Goal: Find specific page/section: Find specific page/section

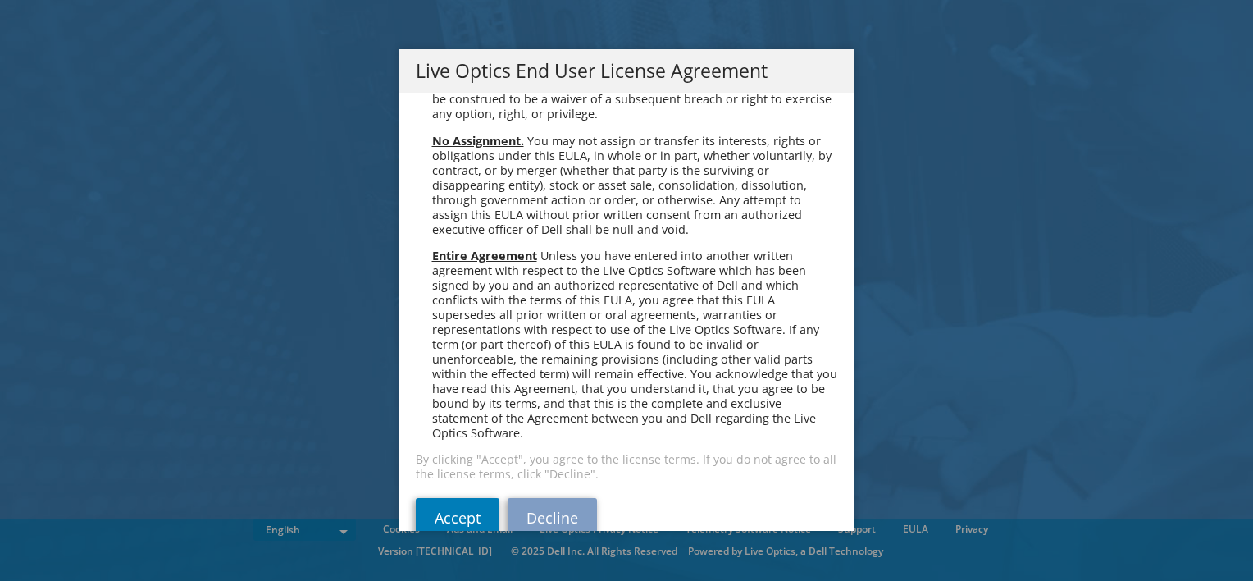
scroll to position [6203, 0]
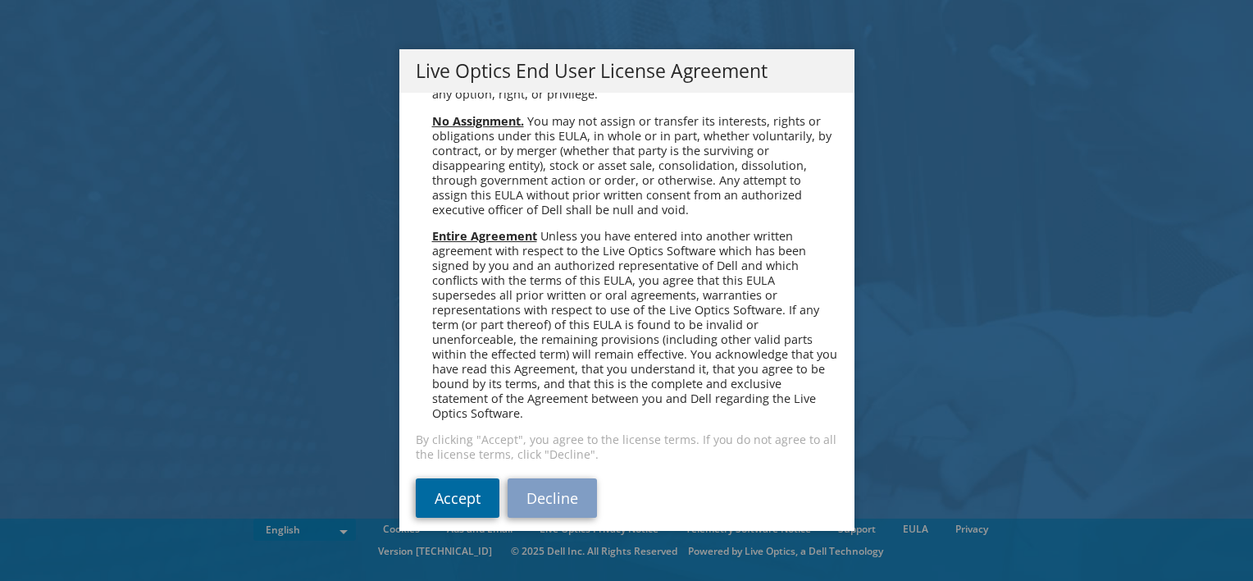
click at [441, 486] on link "Accept" at bounding box center [458, 497] width 84 height 39
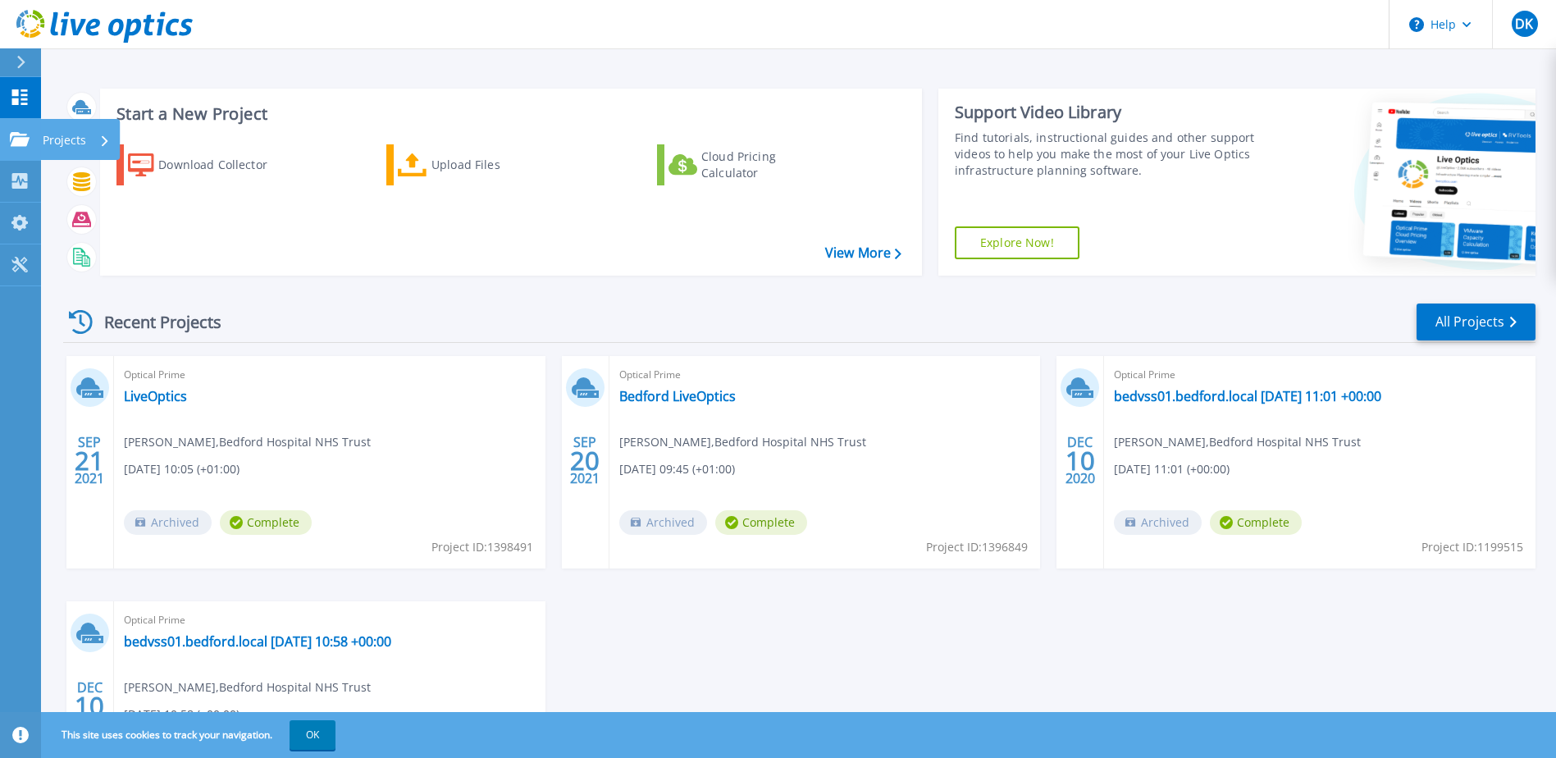
click at [70, 131] on p "Projects" at bounding box center [64, 140] width 43 height 43
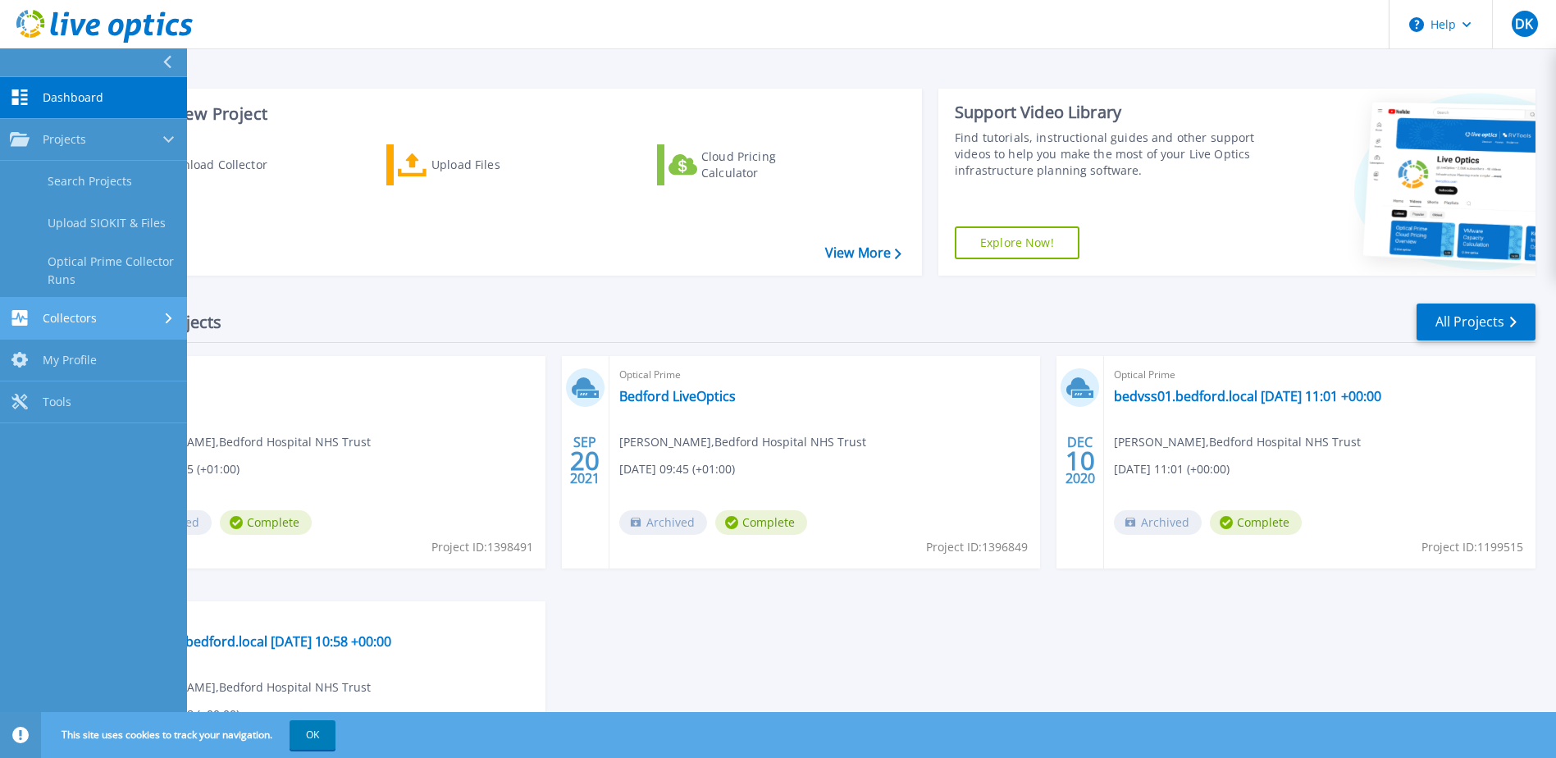
click at [99, 320] on div "Collectors" at bounding box center [93, 318] width 167 height 16
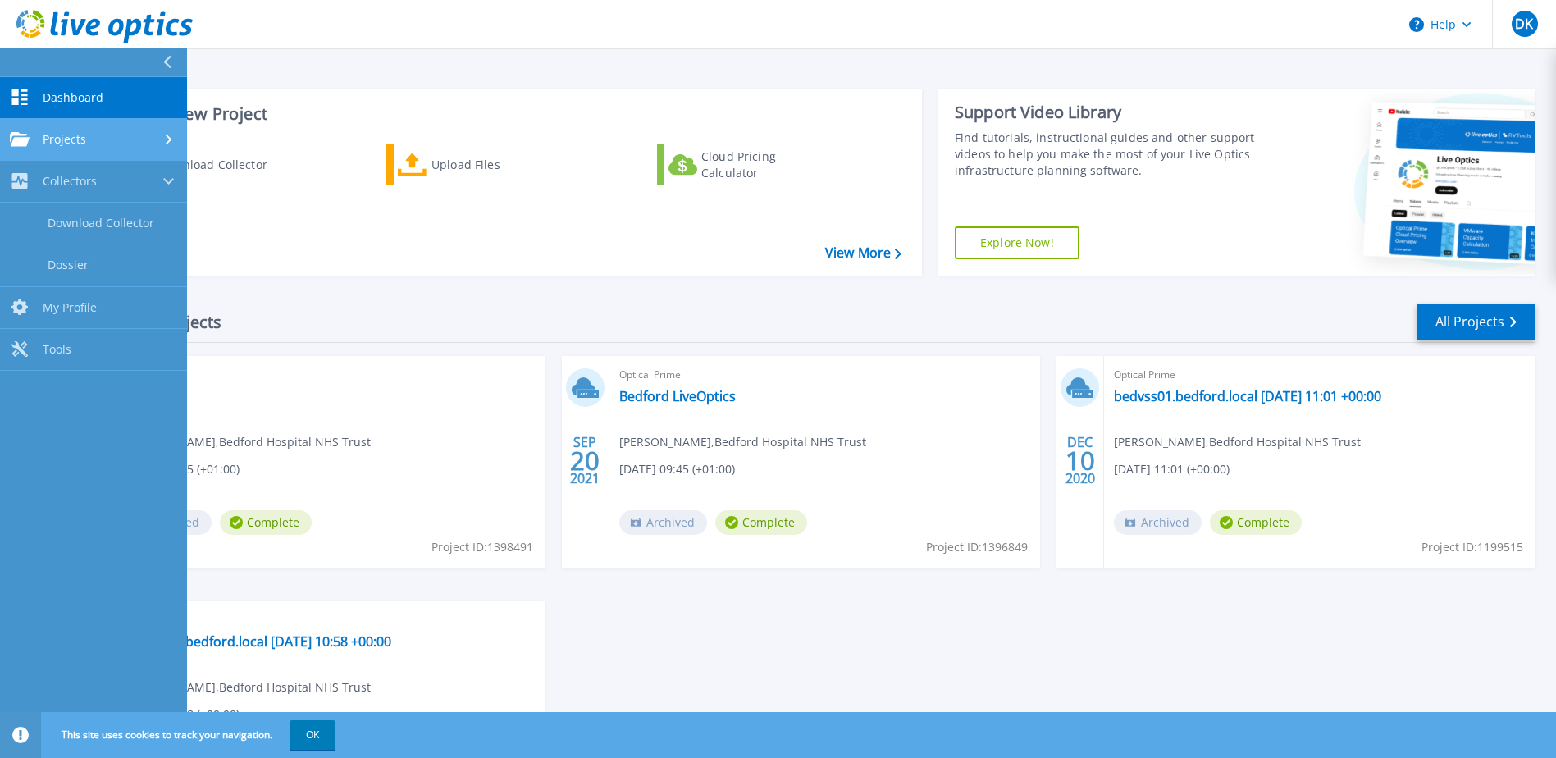
click at [82, 135] on span "Projects" at bounding box center [64, 139] width 43 height 15
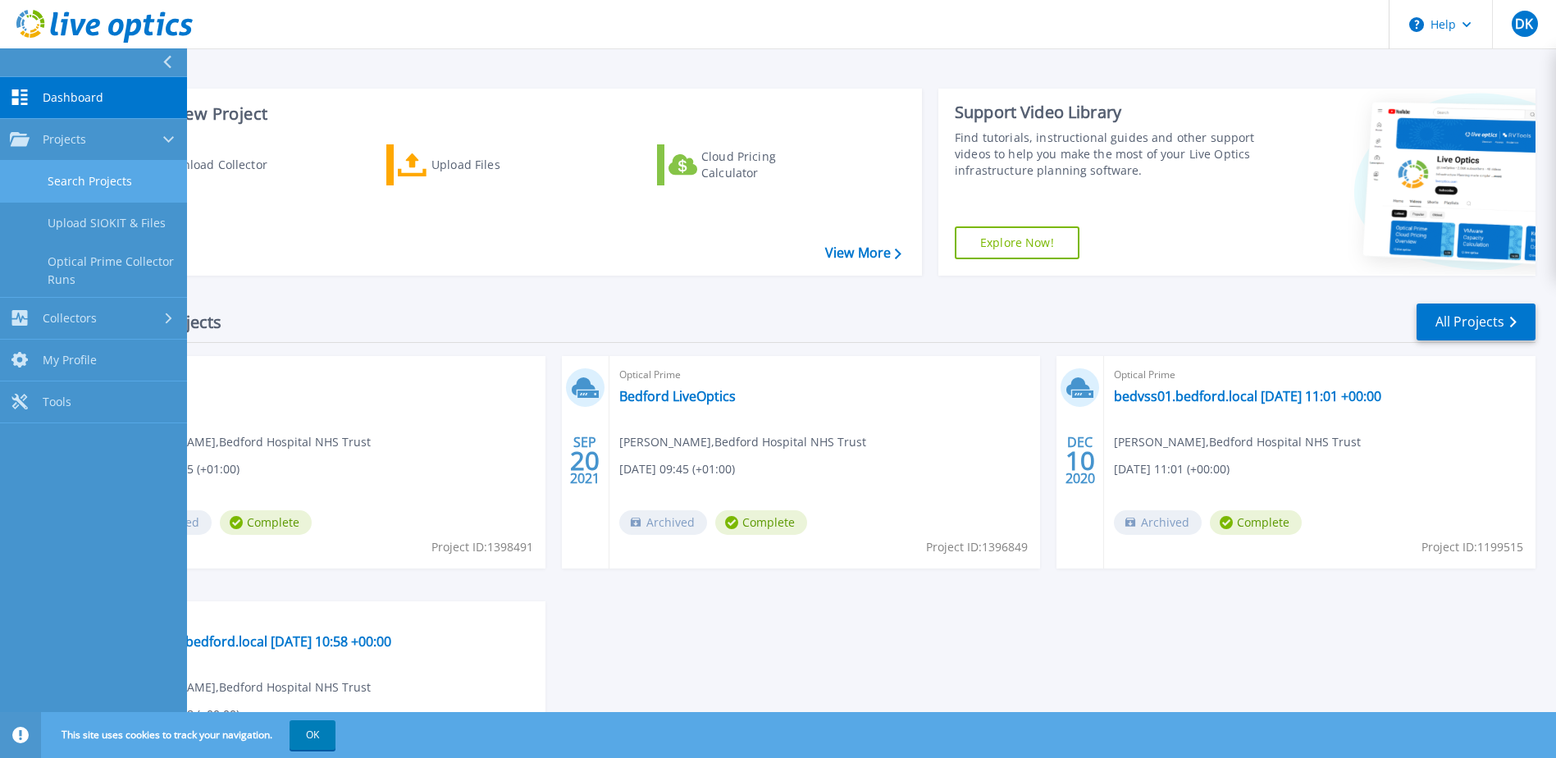
click at [87, 180] on link "Search Projects" at bounding box center [93, 182] width 187 height 42
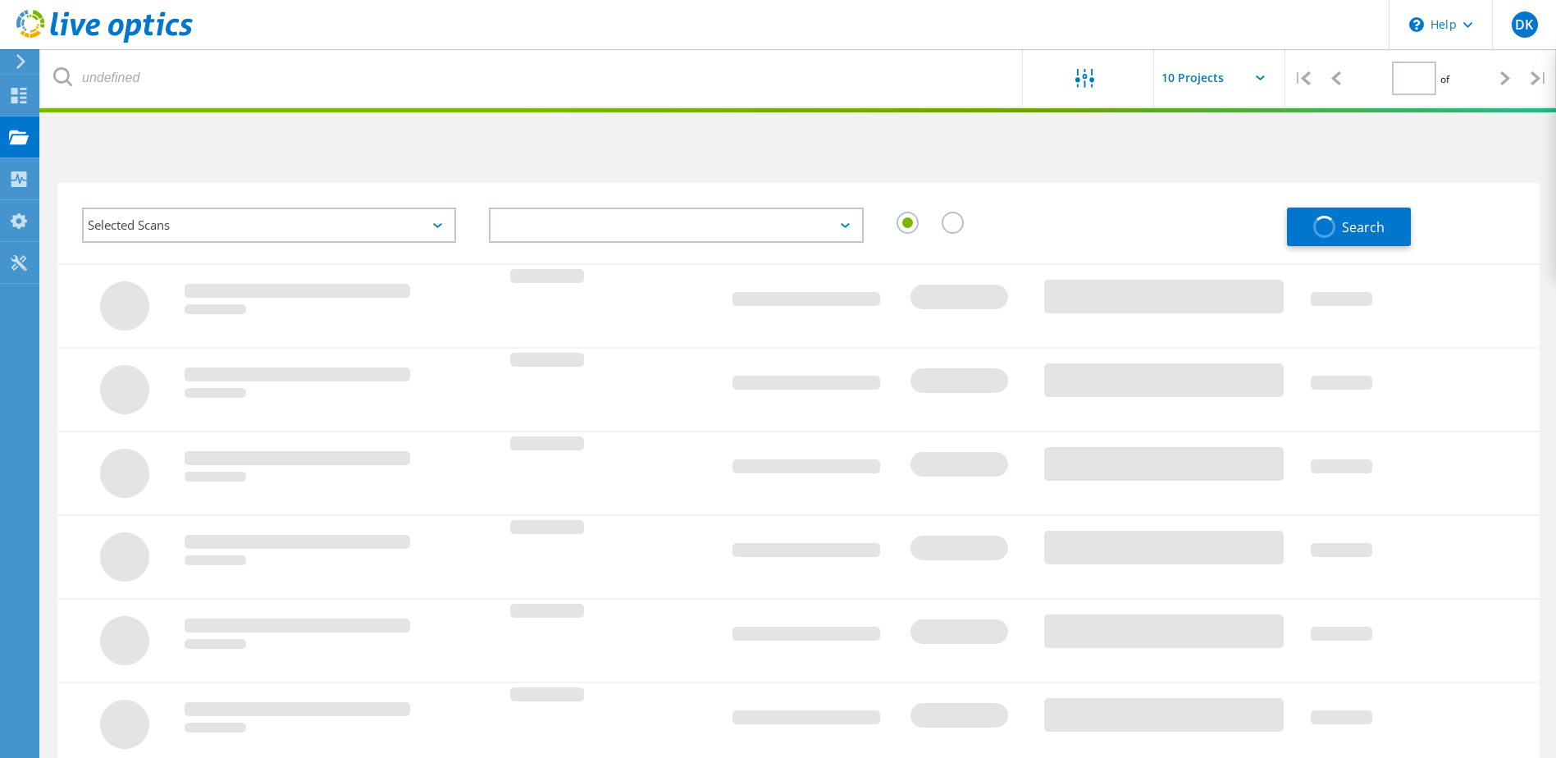
type input "1"
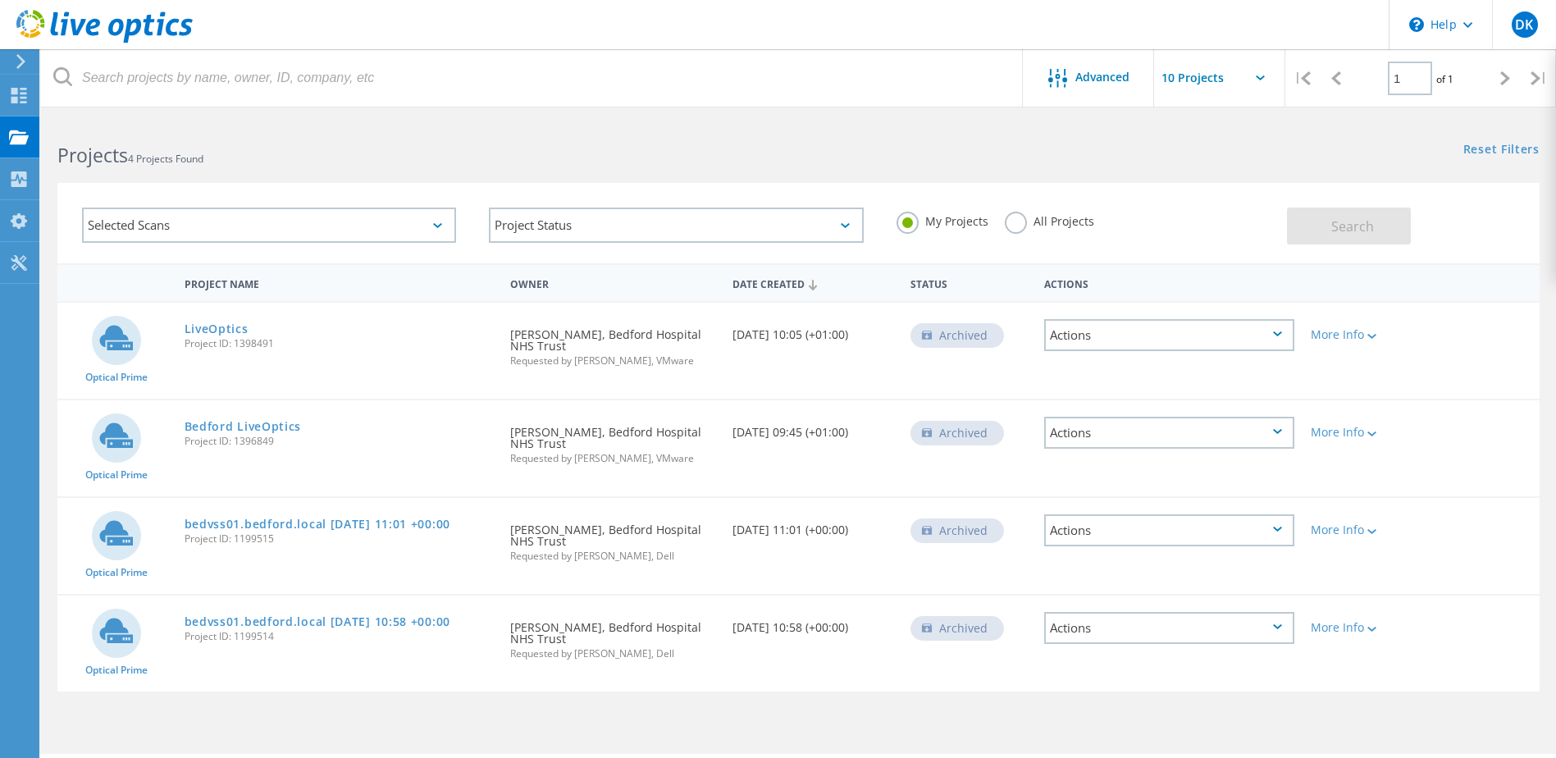
click at [1021, 227] on label "All Projects" at bounding box center [1049, 220] width 89 height 16
click at [0, 0] on input "All Projects" at bounding box center [0, 0] width 0 height 0
click at [1399, 233] on button "Search" at bounding box center [1349, 226] width 124 height 37
click at [1203, 72] on input "text" at bounding box center [1236, 77] width 164 height 57
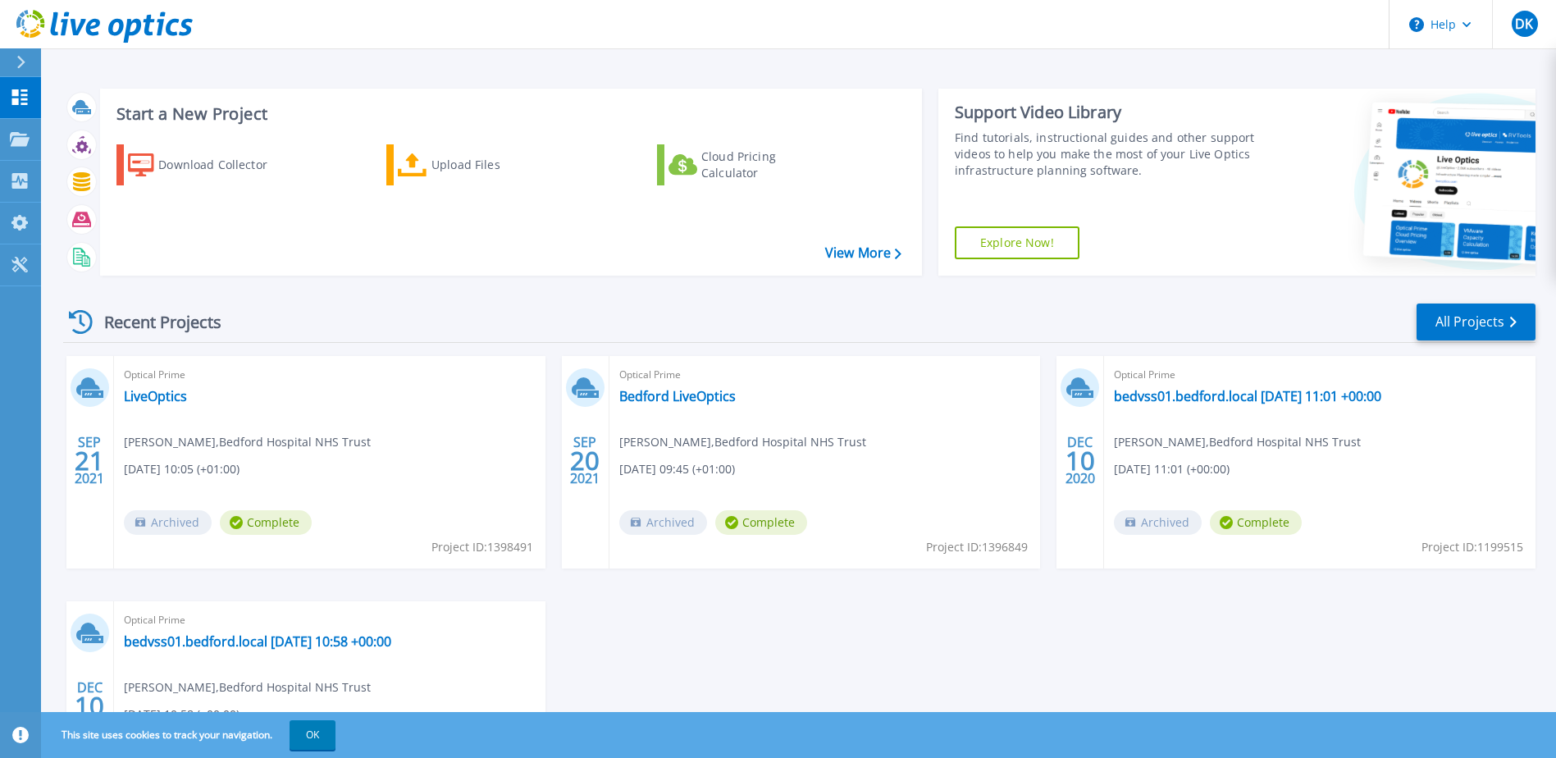
click at [29, 69] on div at bounding box center [28, 62] width 26 height 28
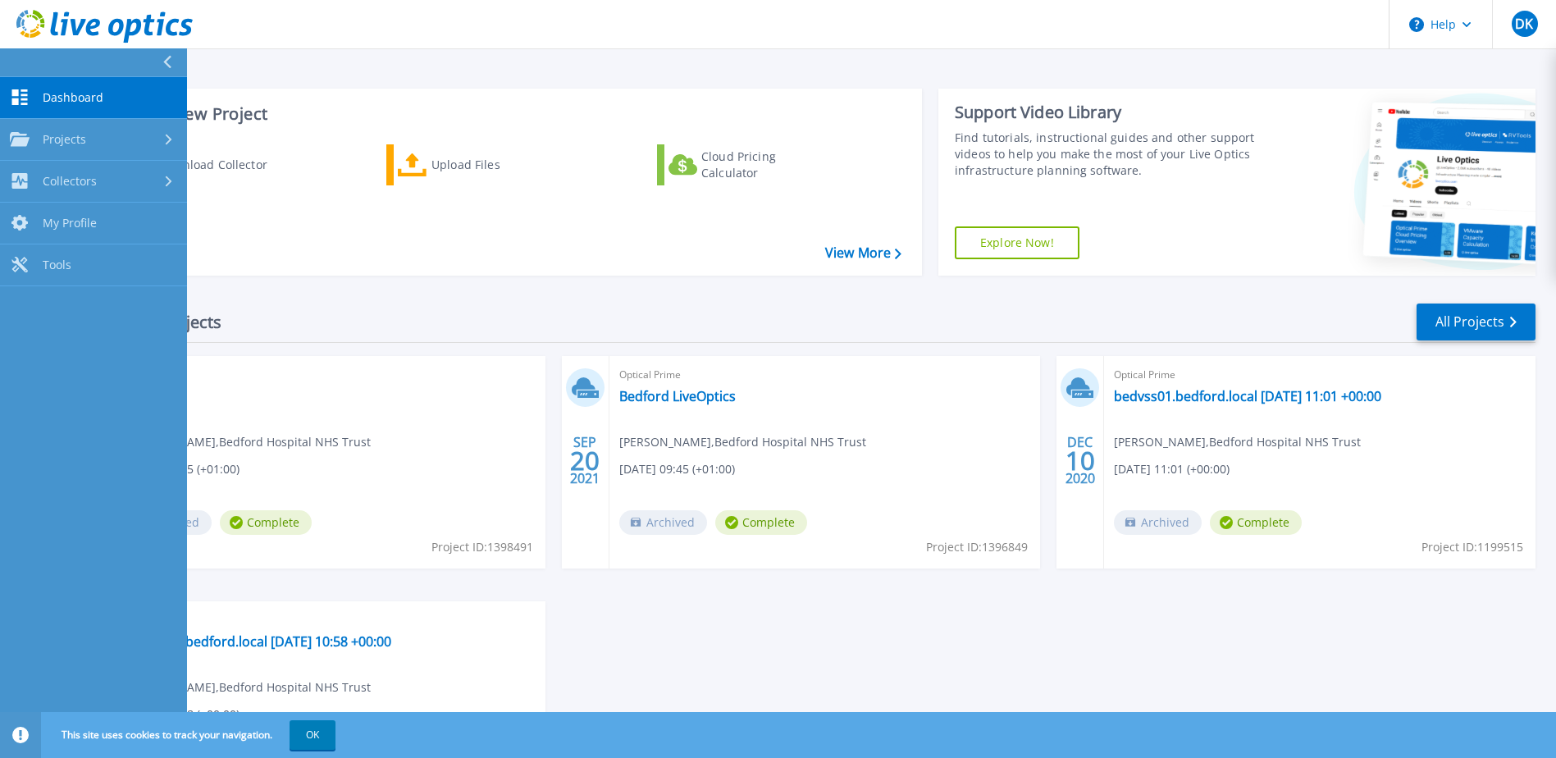
click at [110, 102] on link "Dashboard Dashboard" at bounding box center [93, 98] width 187 height 42
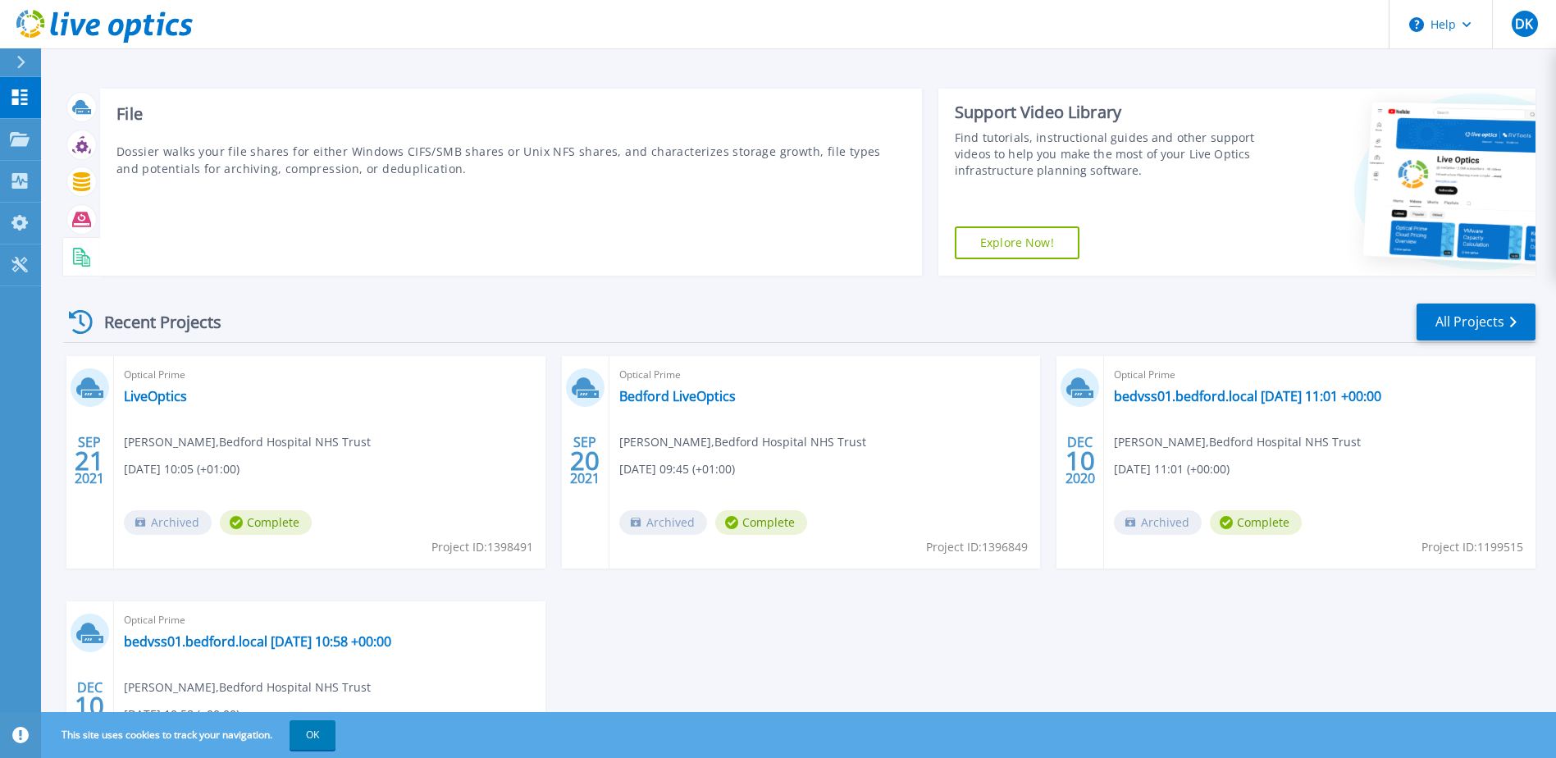
click at [83, 259] on icon at bounding box center [81, 257] width 19 height 19
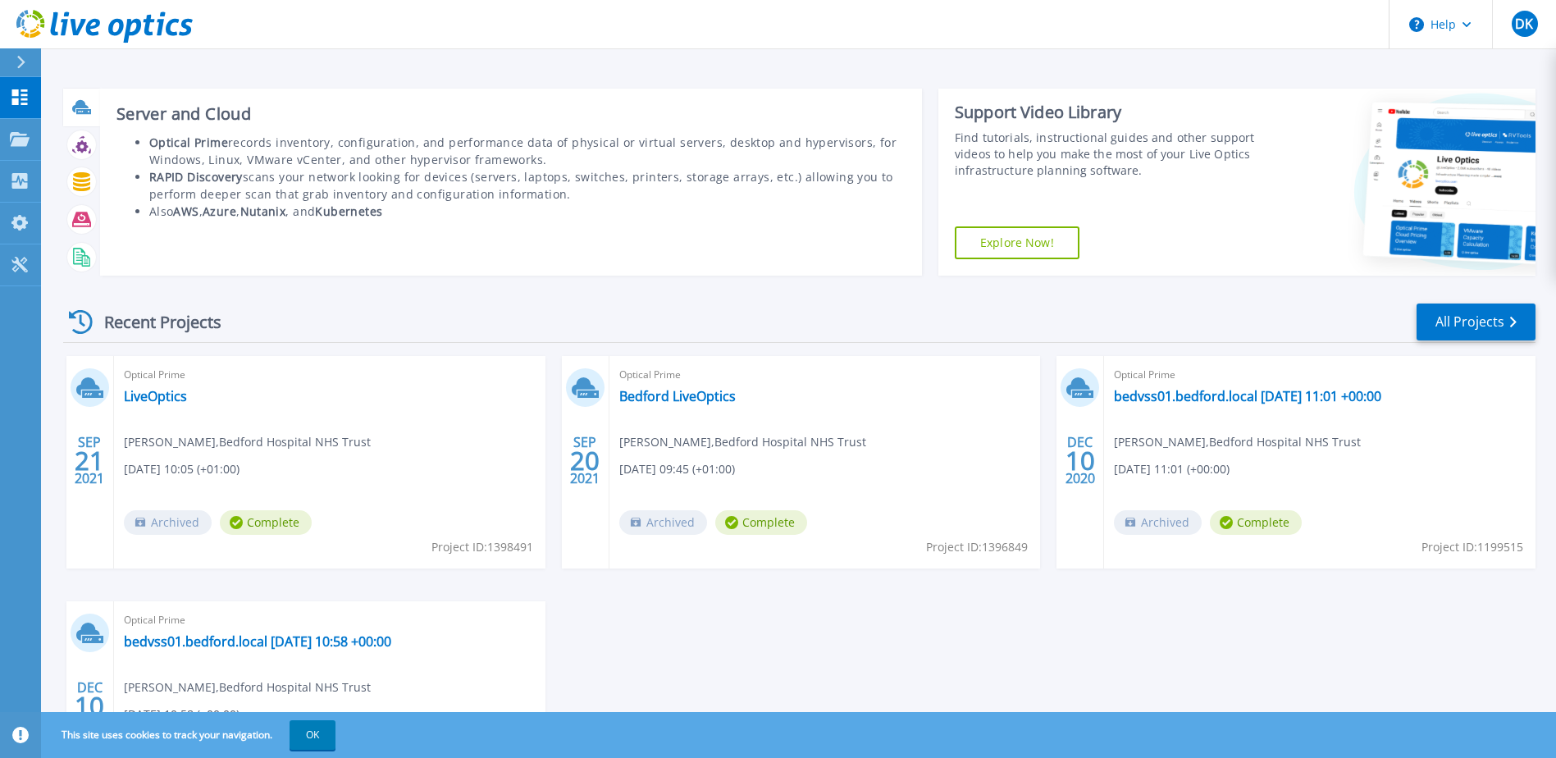
click at [86, 114] on icon at bounding box center [83, 111] width 15 height 5
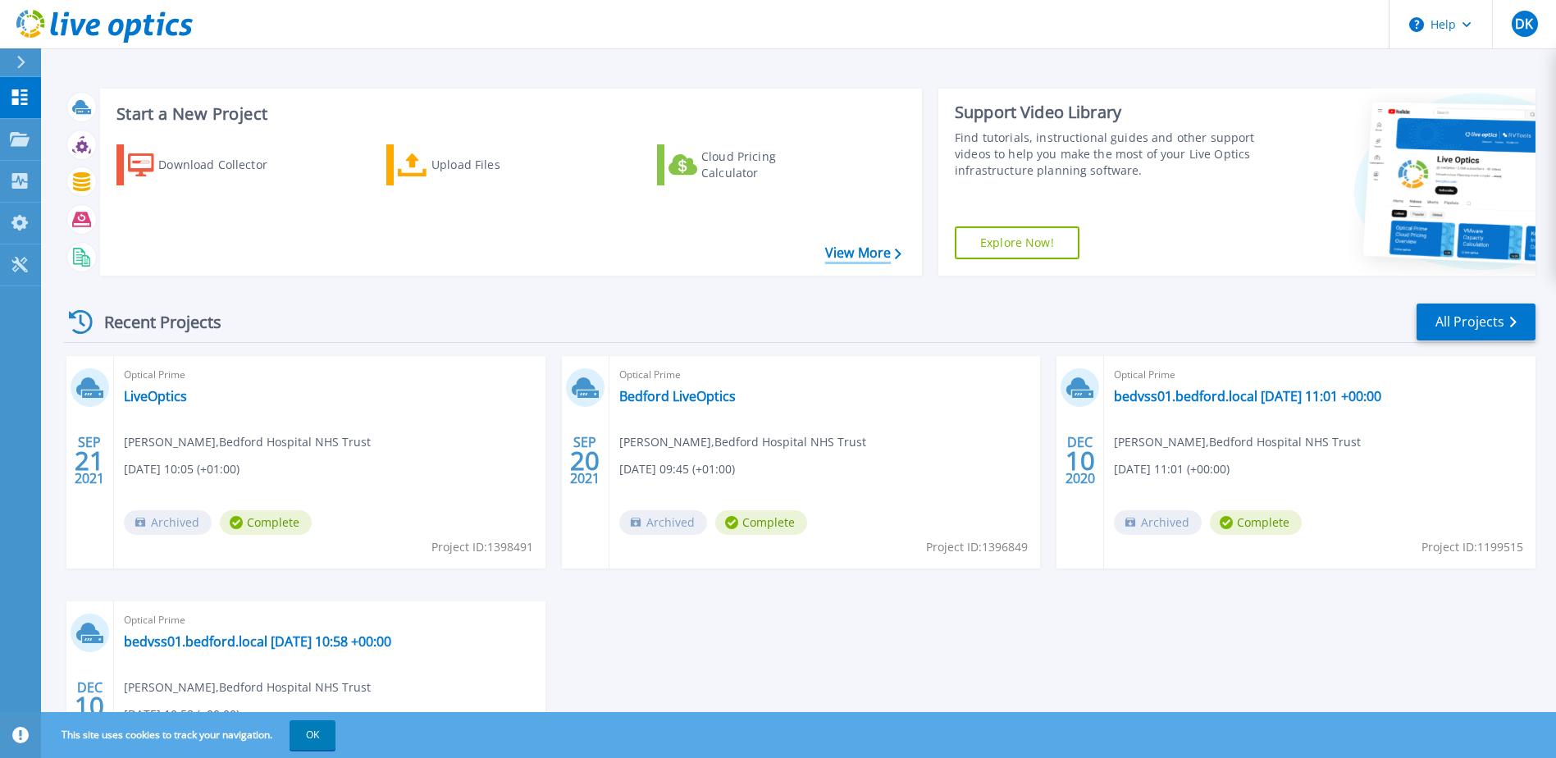
click at [869, 250] on link "View More" at bounding box center [863, 253] width 76 height 16
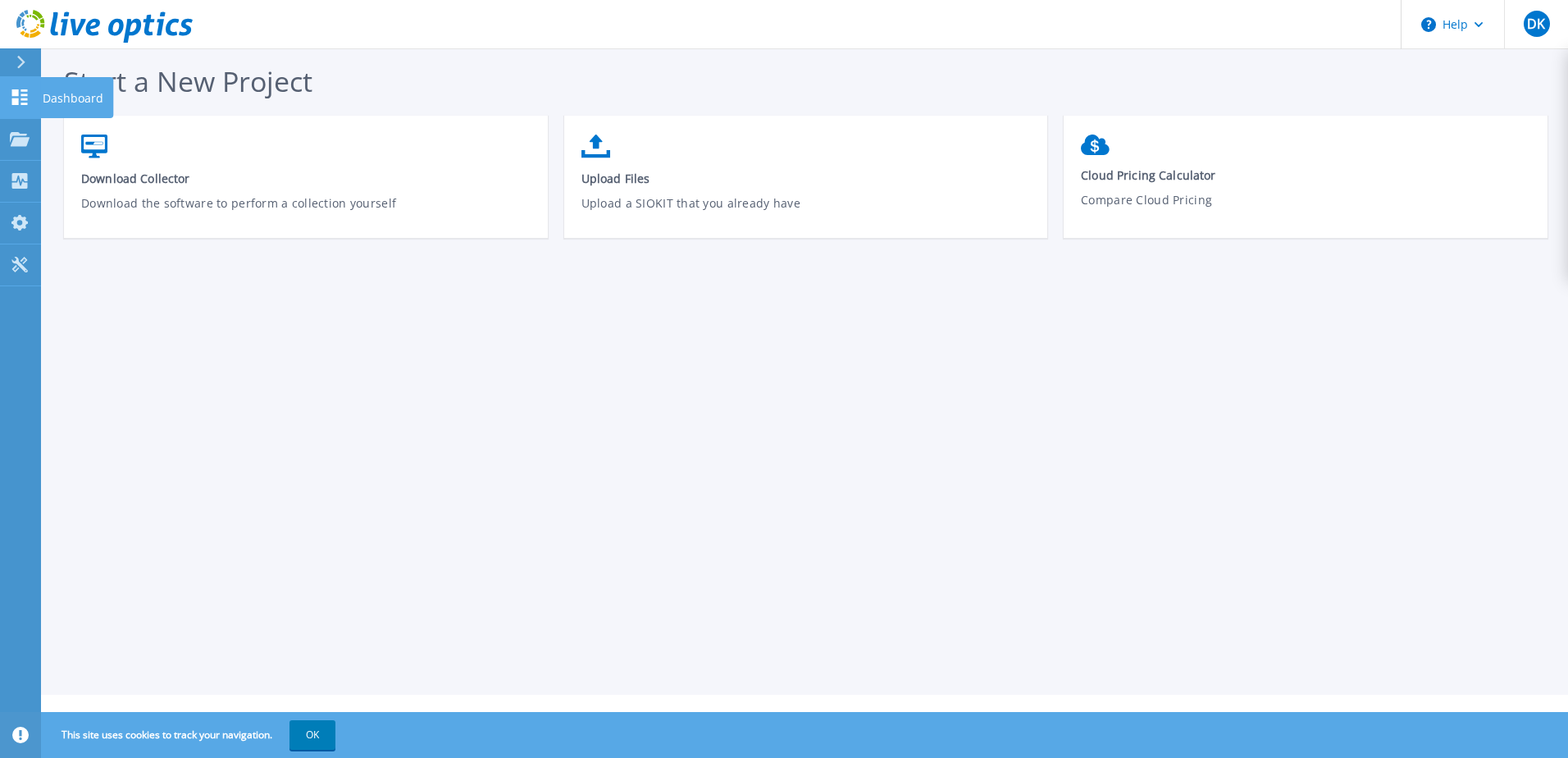
click at [19, 95] on icon at bounding box center [20, 97] width 20 height 16
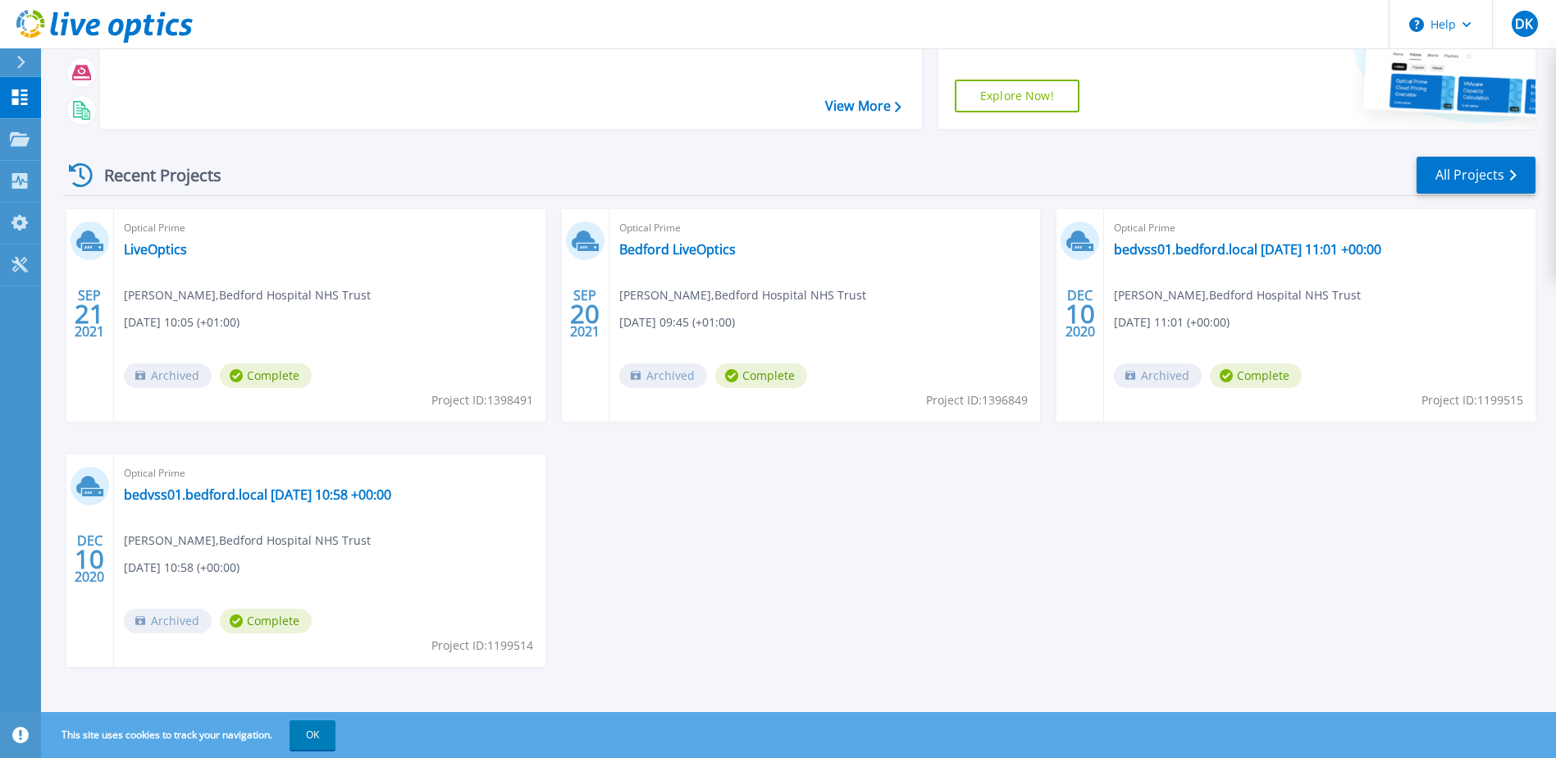
scroll to position [151, 0]
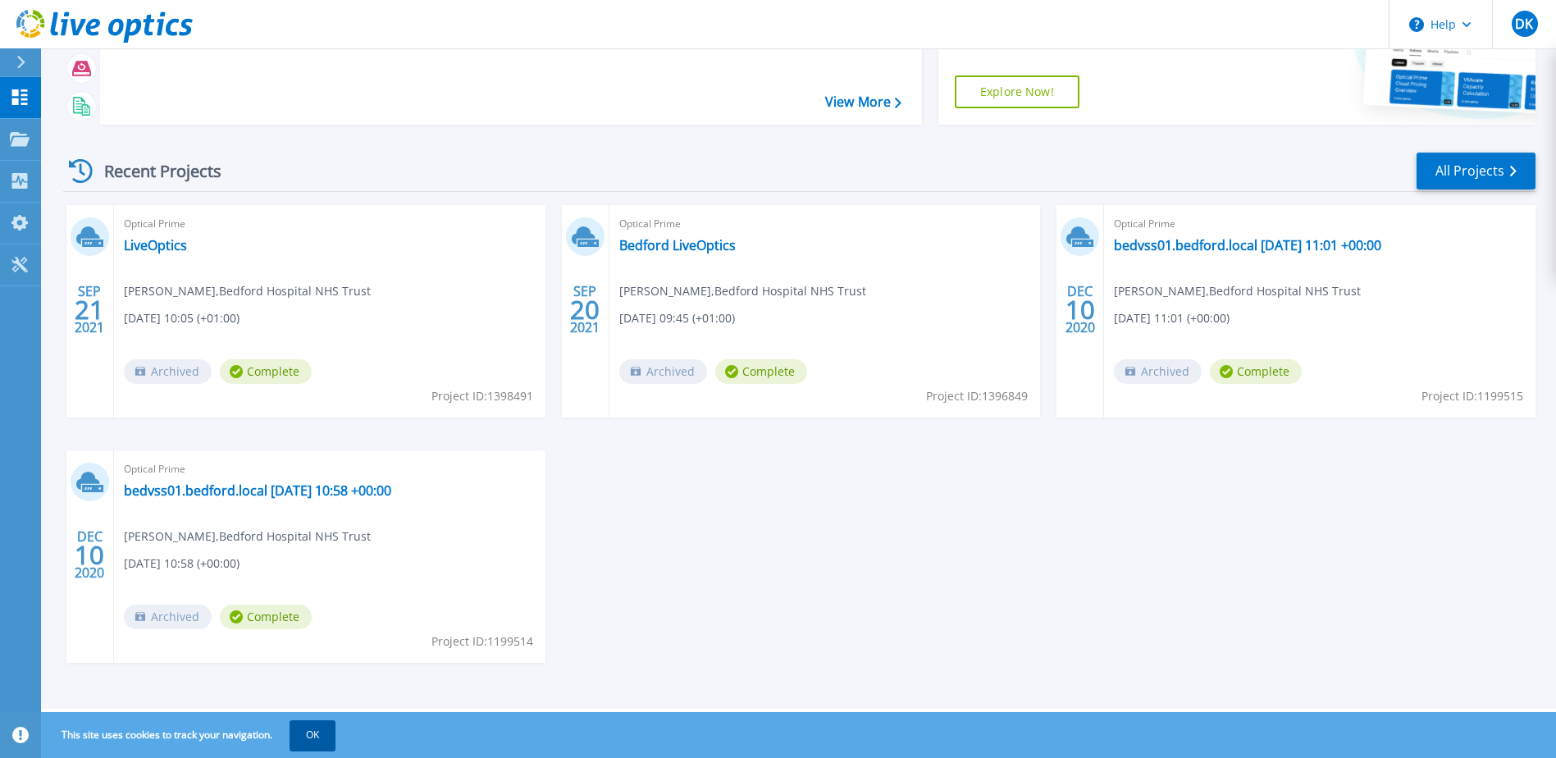
click at [317, 733] on button "OK" at bounding box center [313, 735] width 46 height 30
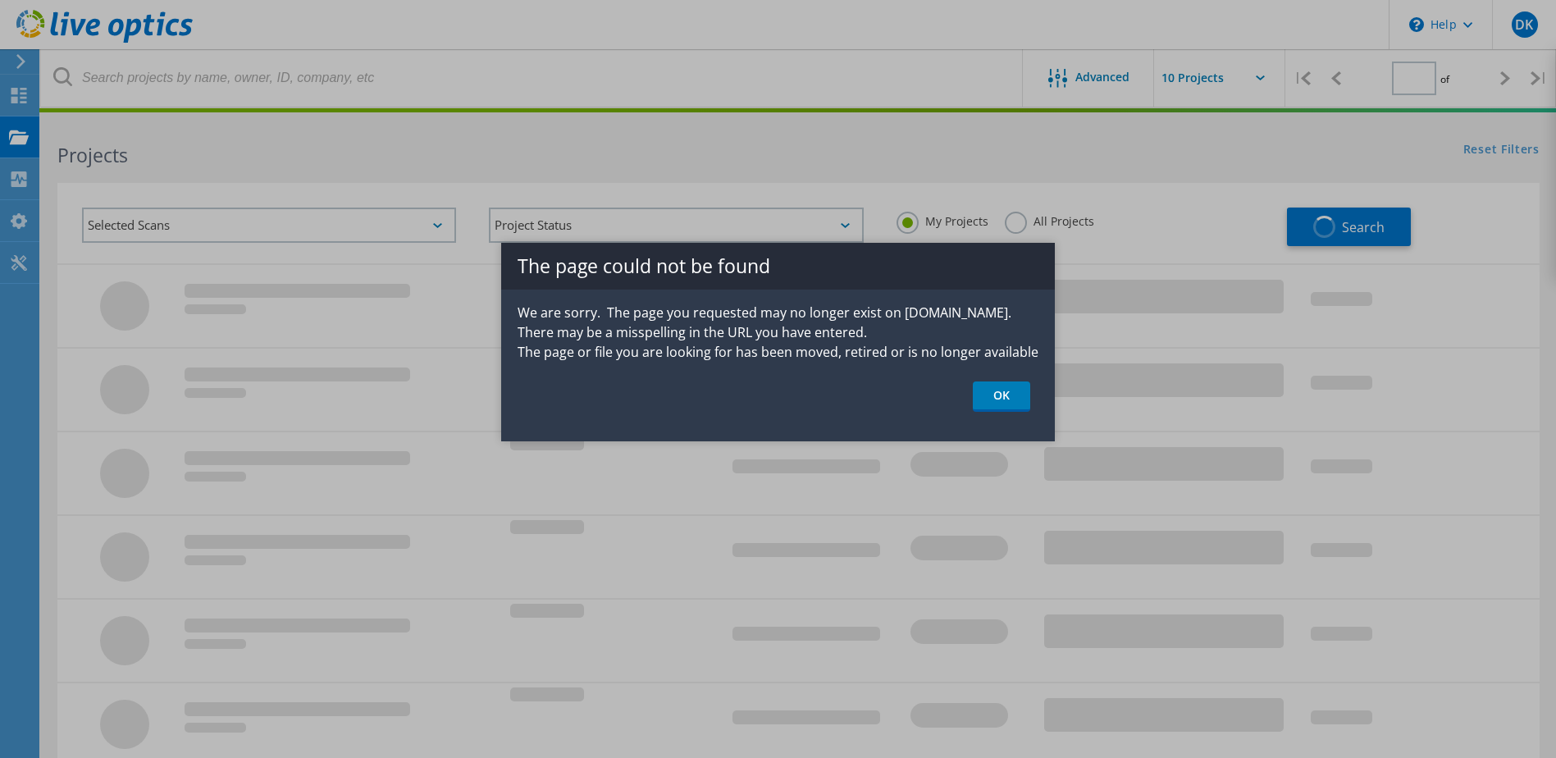
type input "1"
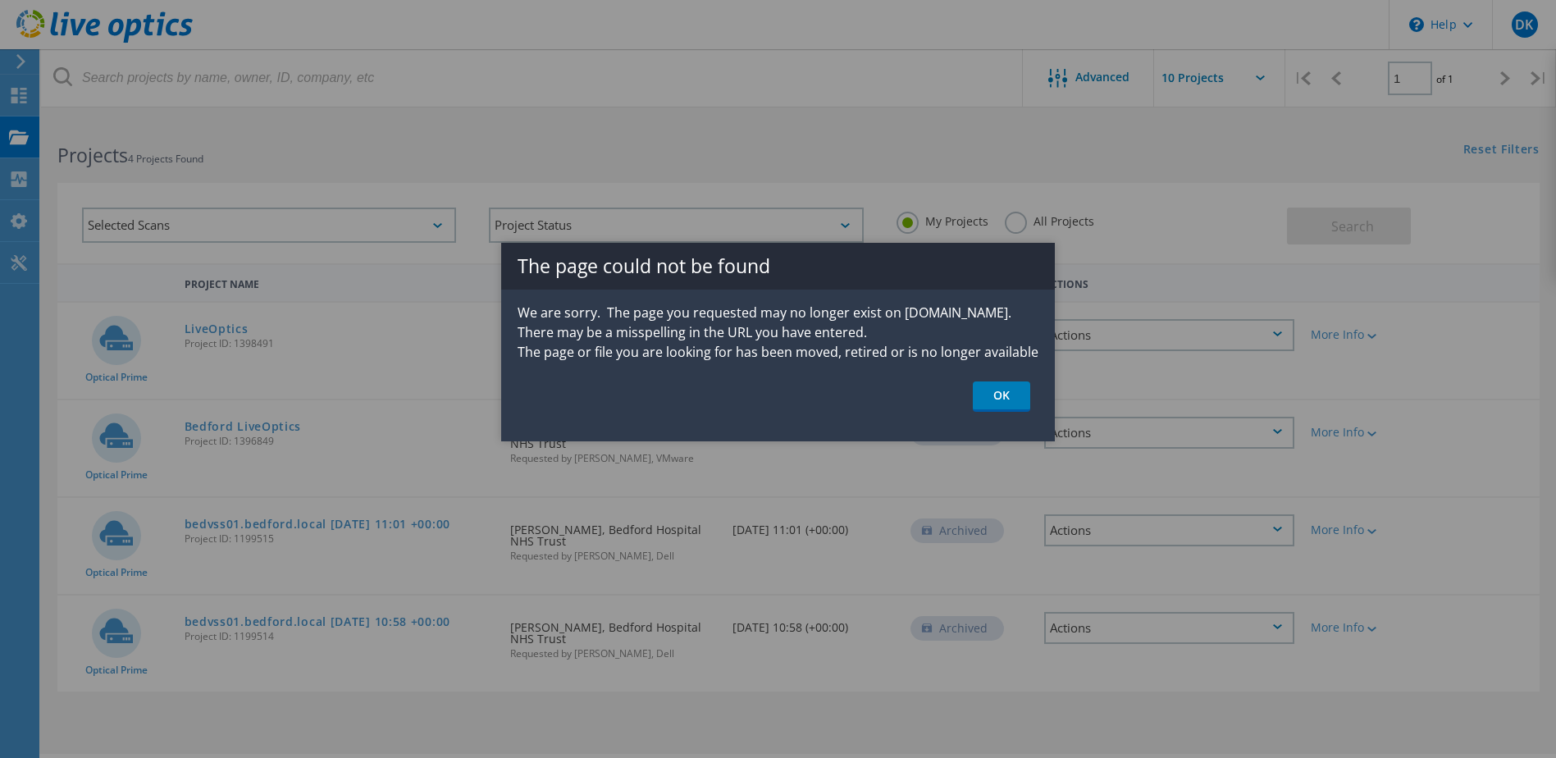
drag, startPoint x: 1012, startPoint y: 398, endPoint x: 1013, endPoint y: 386, distance: 11.5
click at [1012, 397] on link "OK" at bounding box center [1001, 396] width 57 height 30
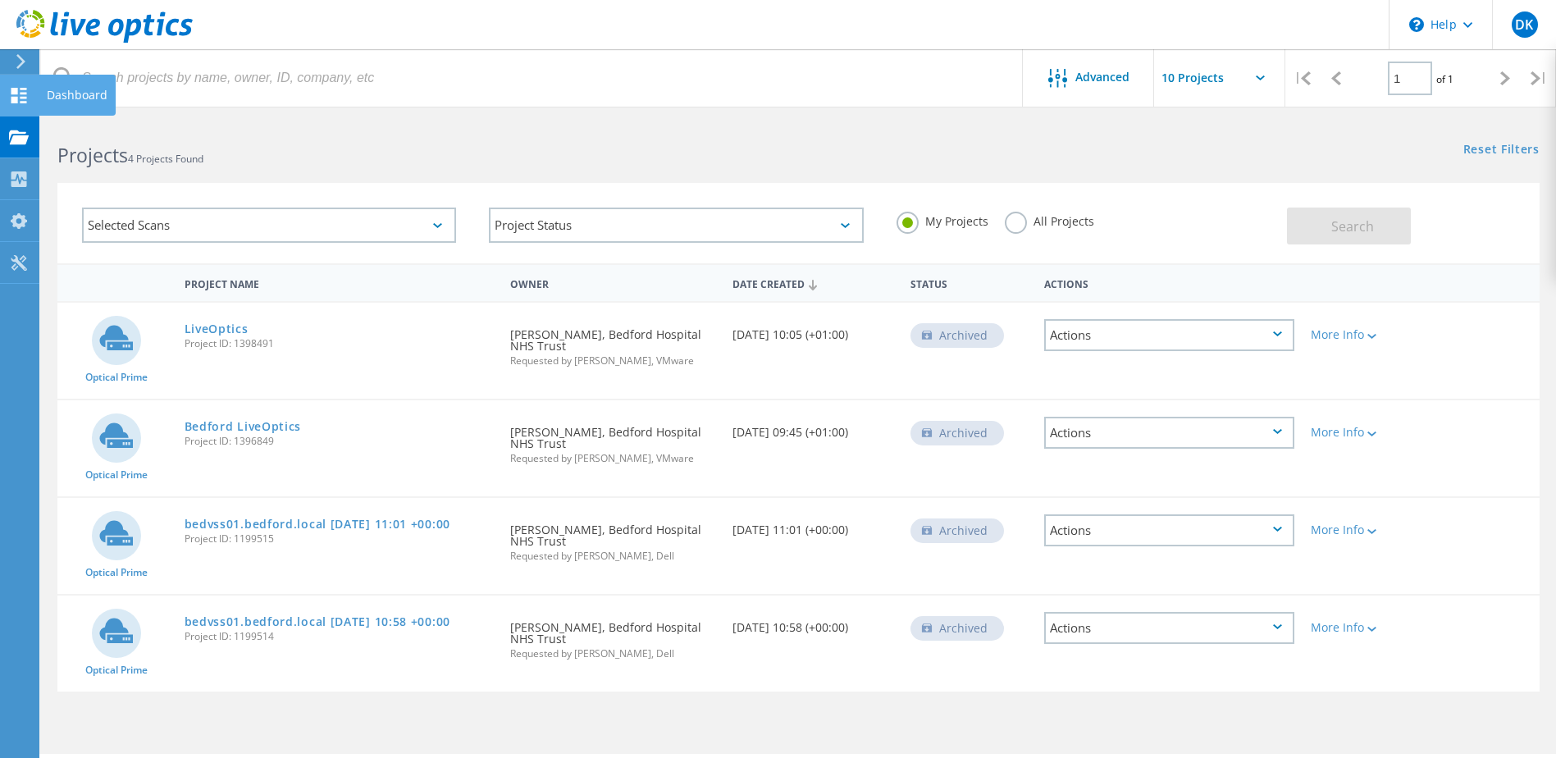
click at [15, 103] on div at bounding box center [19, 98] width 20 height 18
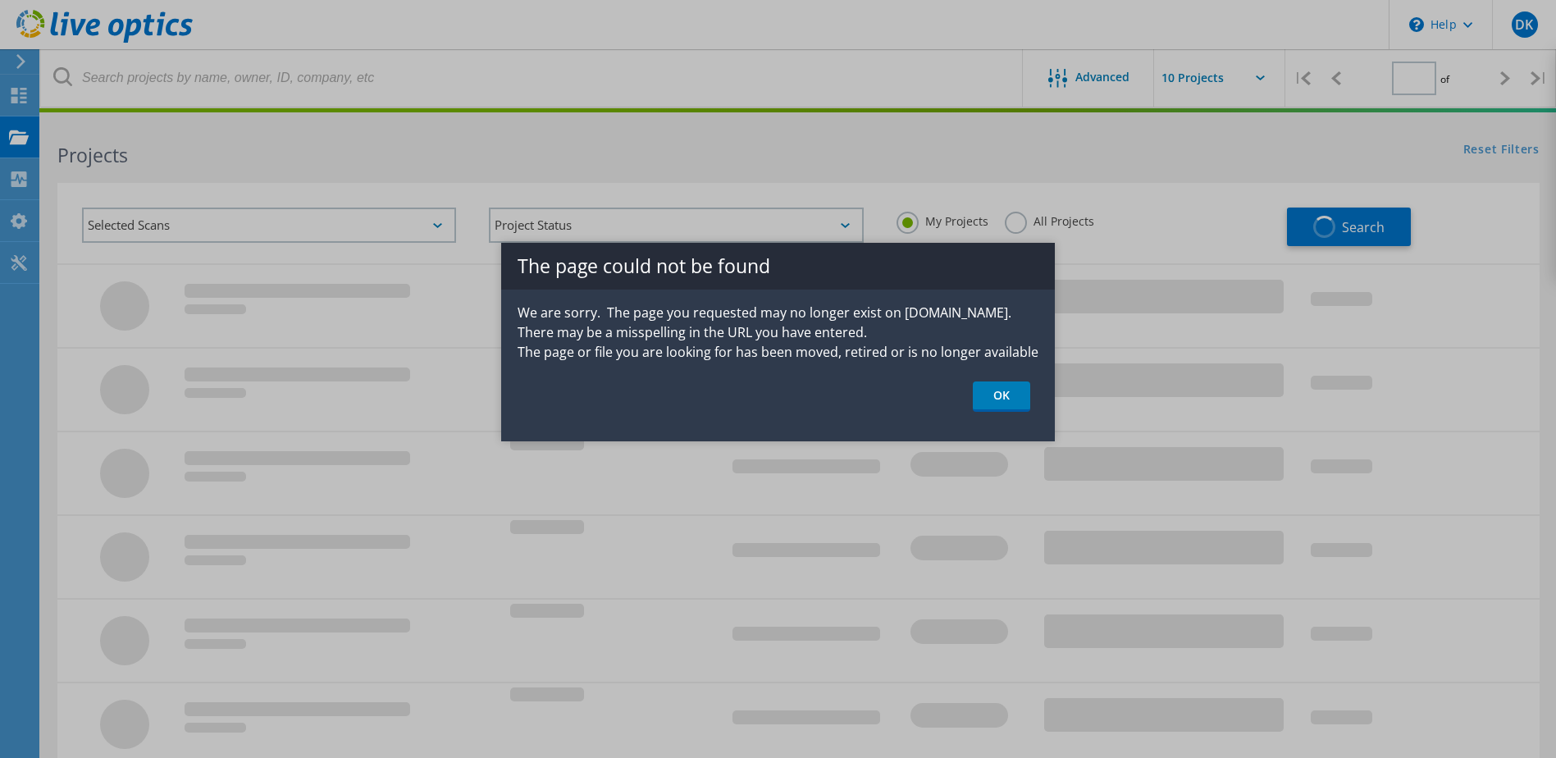
type input "1"
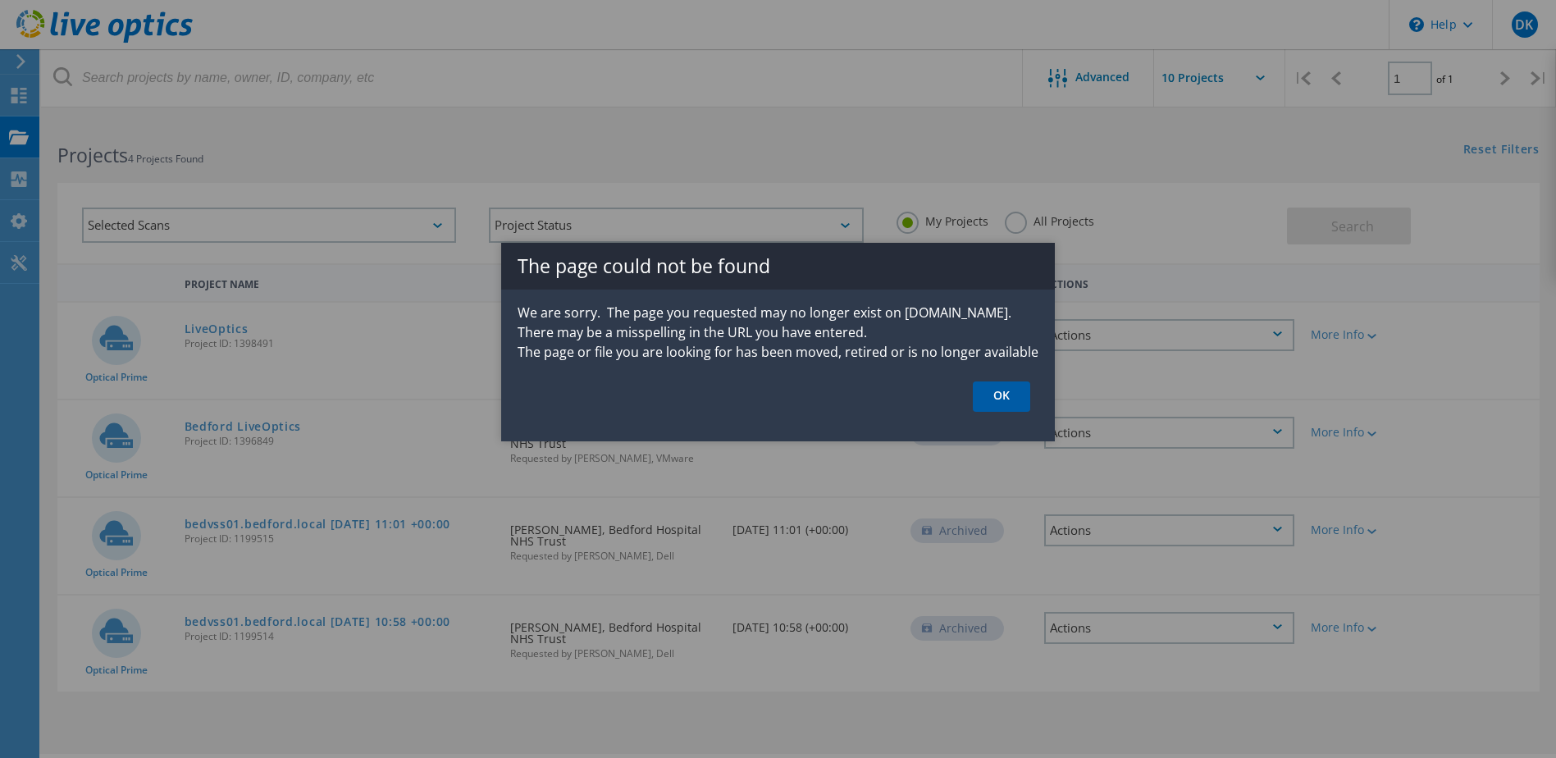
click at [986, 390] on link "OK" at bounding box center [1001, 396] width 57 height 30
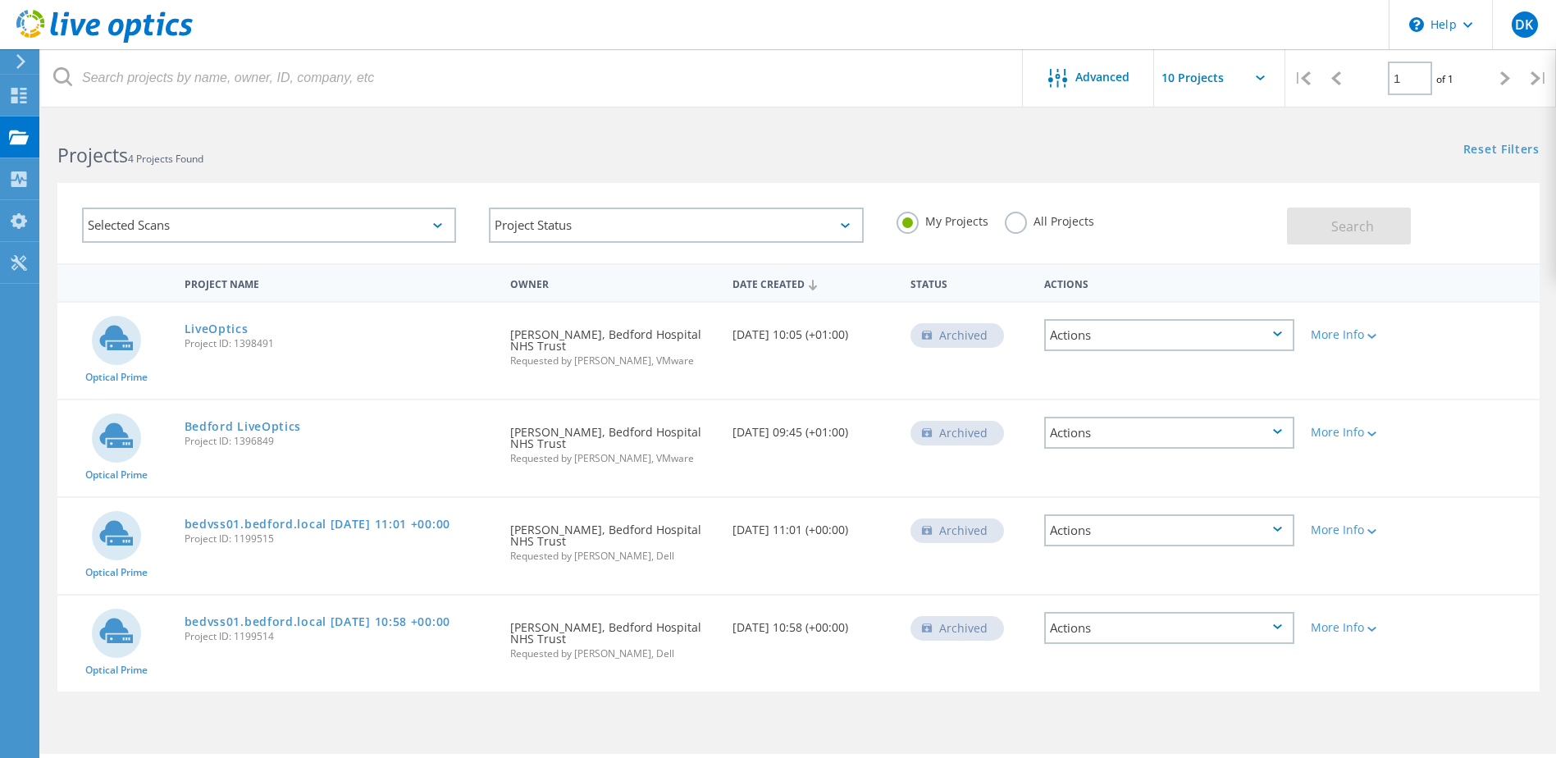
drag, startPoint x: 1001, startPoint y: 229, endPoint x: 1016, endPoint y: 229, distance: 14.8
click at [1001, 229] on div "My Projects All Projects" at bounding box center [1083, 221] width 407 height 61
click at [1020, 226] on label "All Projects" at bounding box center [1049, 220] width 89 height 16
click at [0, 0] on input "All Projects" at bounding box center [0, 0] width 0 height 0
click at [1347, 227] on span "Search" at bounding box center [1352, 226] width 43 height 18
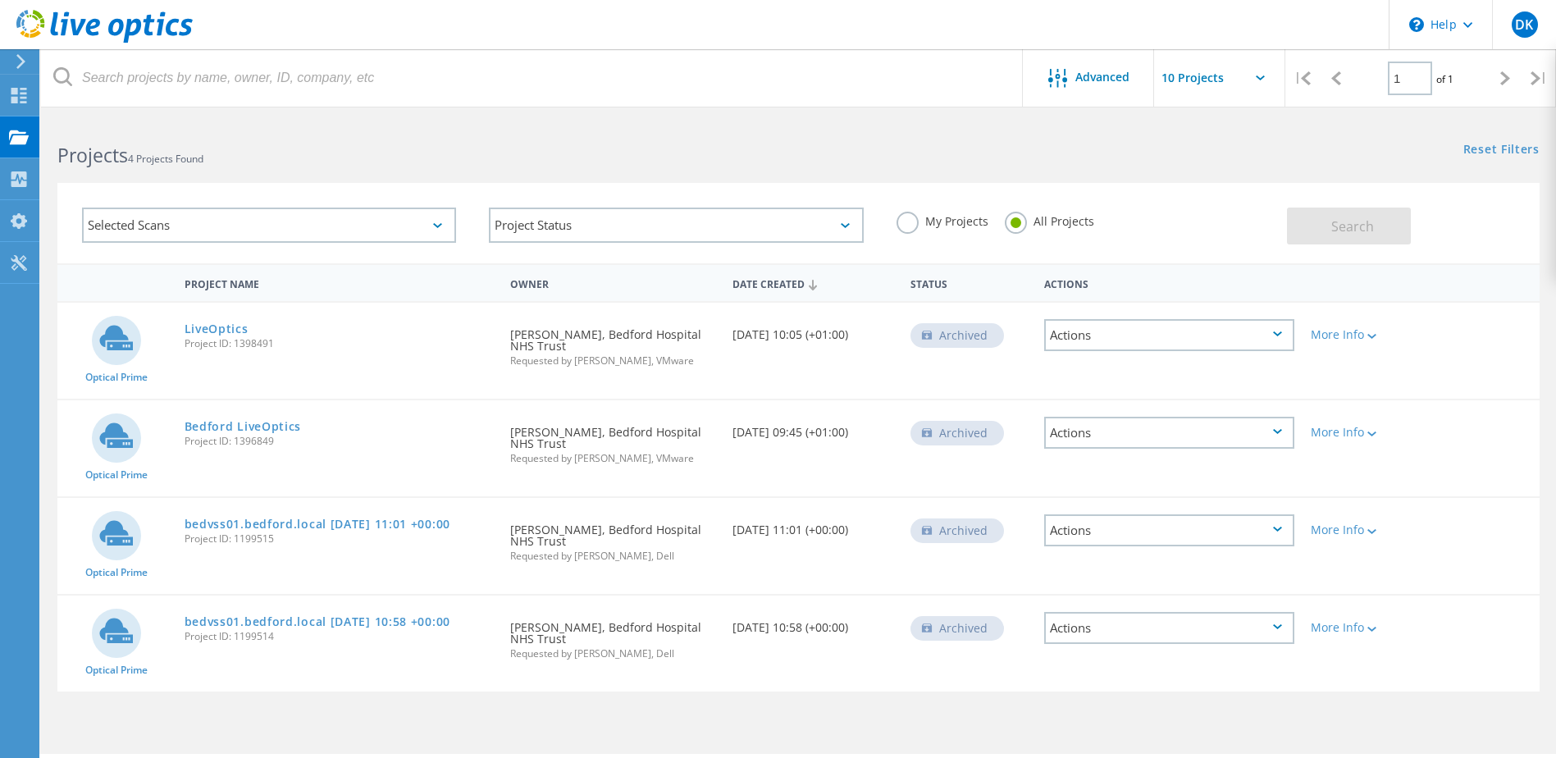
drag, startPoint x: 415, startPoint y: 240, endPoint x: 434, endPoint y: 230, distance: 21.3
click at [418, 238] on div "Selected Scans" at bounding box center [269, 225] width 374 height 35
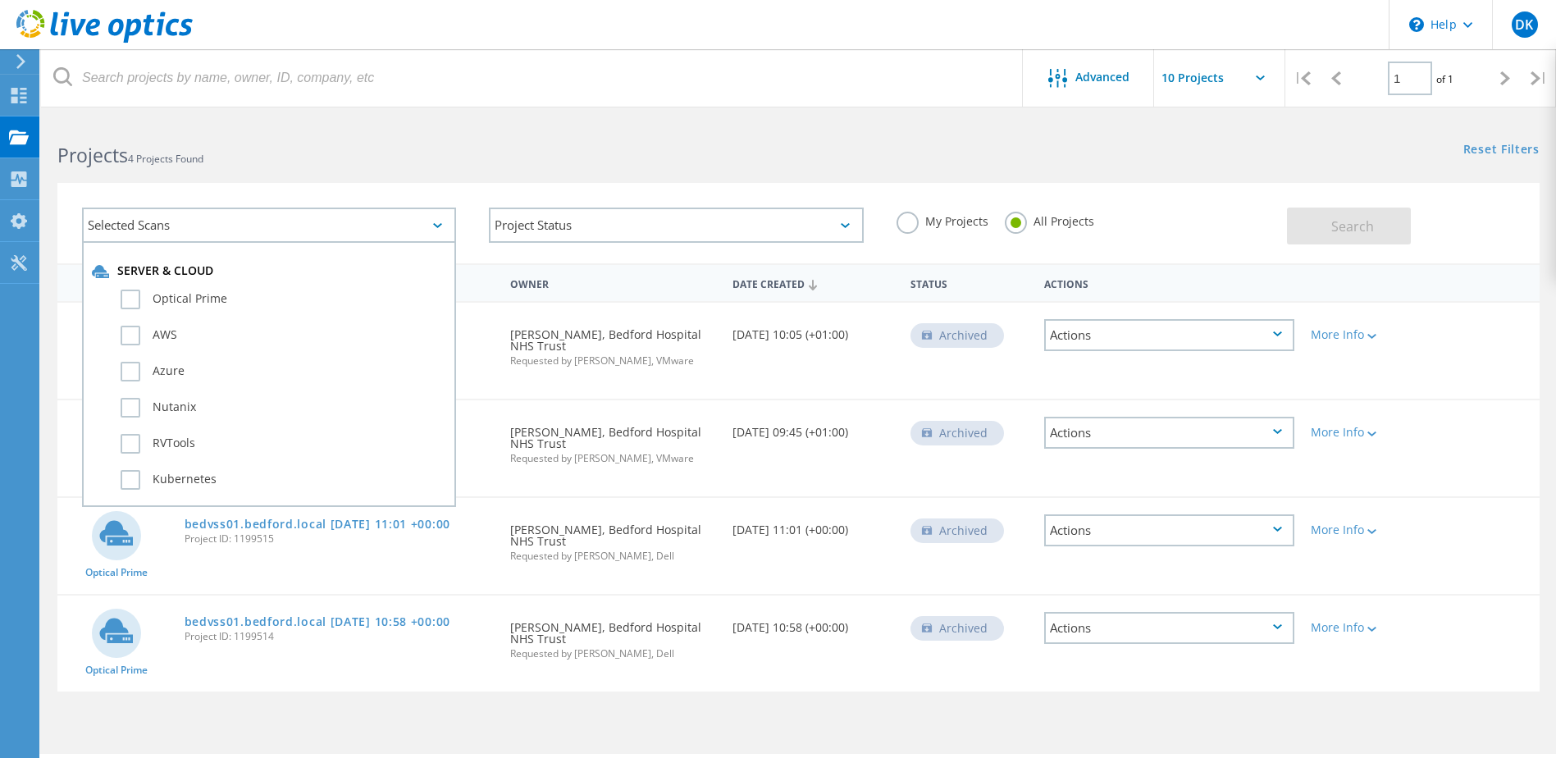
click at [439, 222] on div "Selected Scans" at bounding box center [269, 225] width 374 height 35
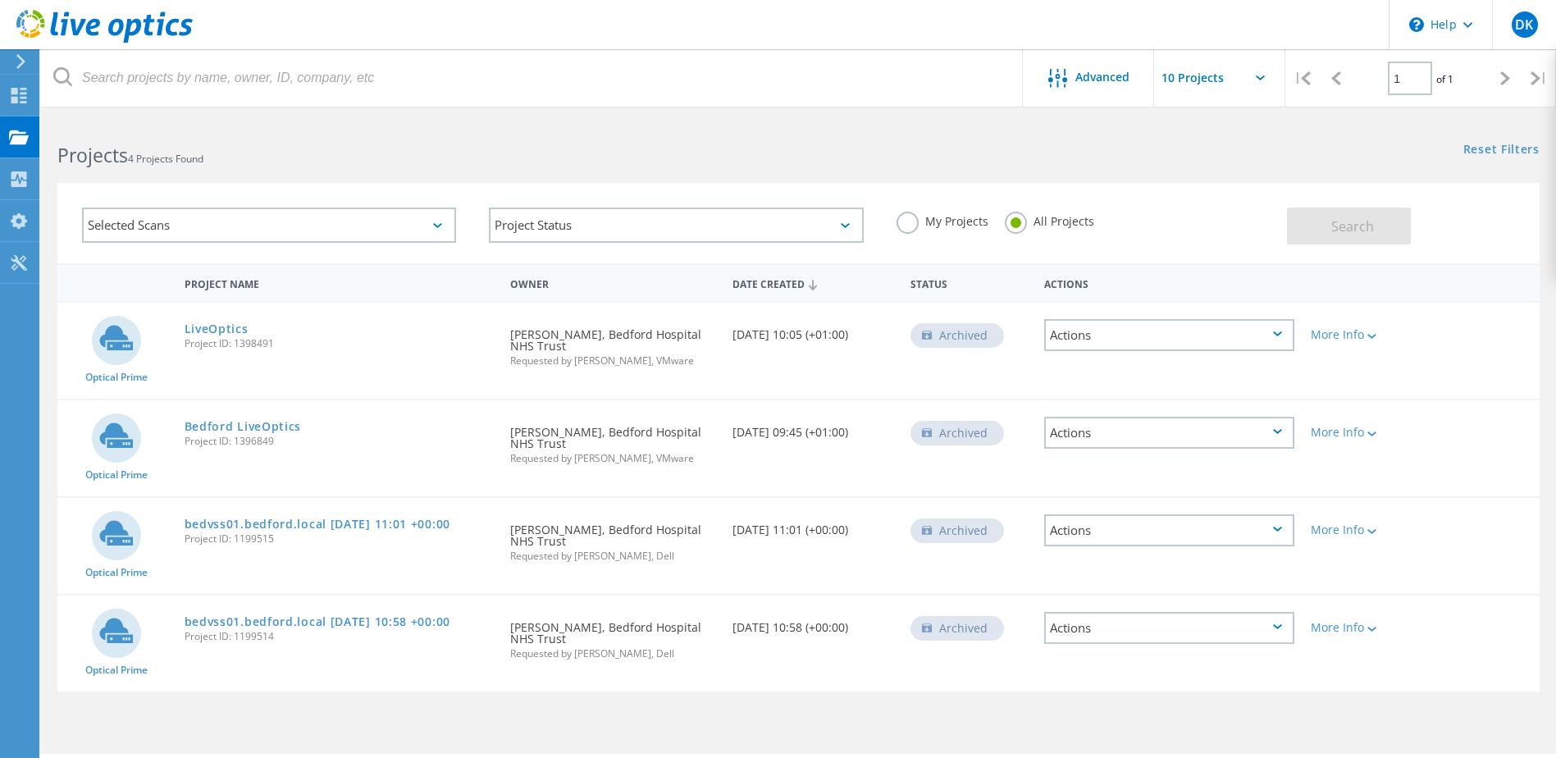
click at [439, 222] on div "Selected Scans" at bounding box center [269, 225] width 374 height 35
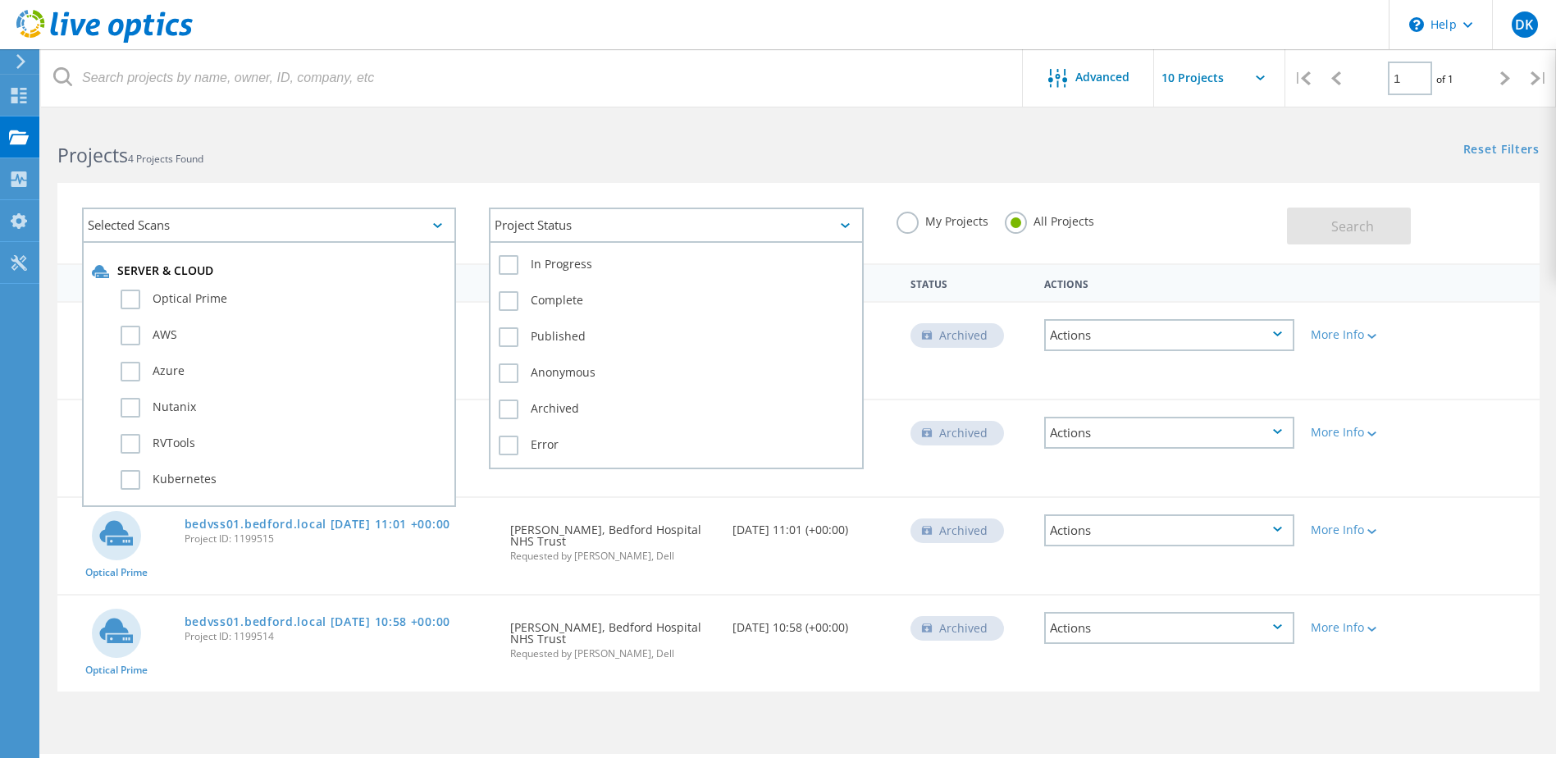
click at [598, 216] on div "Project Status" at bounding box center [676, 225] width 374 height 35
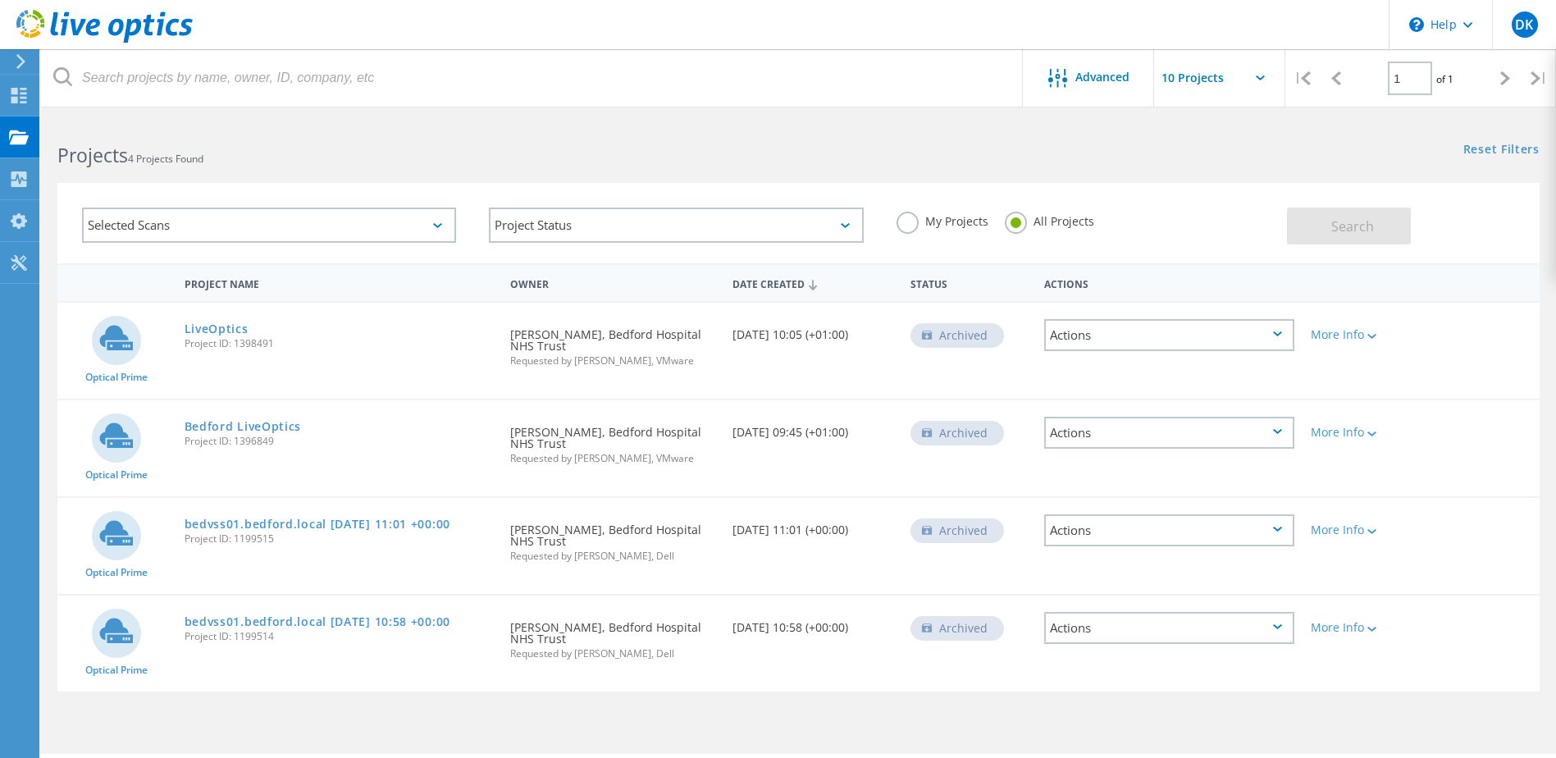
click at [653, 161] on h2 "Projects 4 Projects Found" at bounding box center [419, 155] width 724 height 27
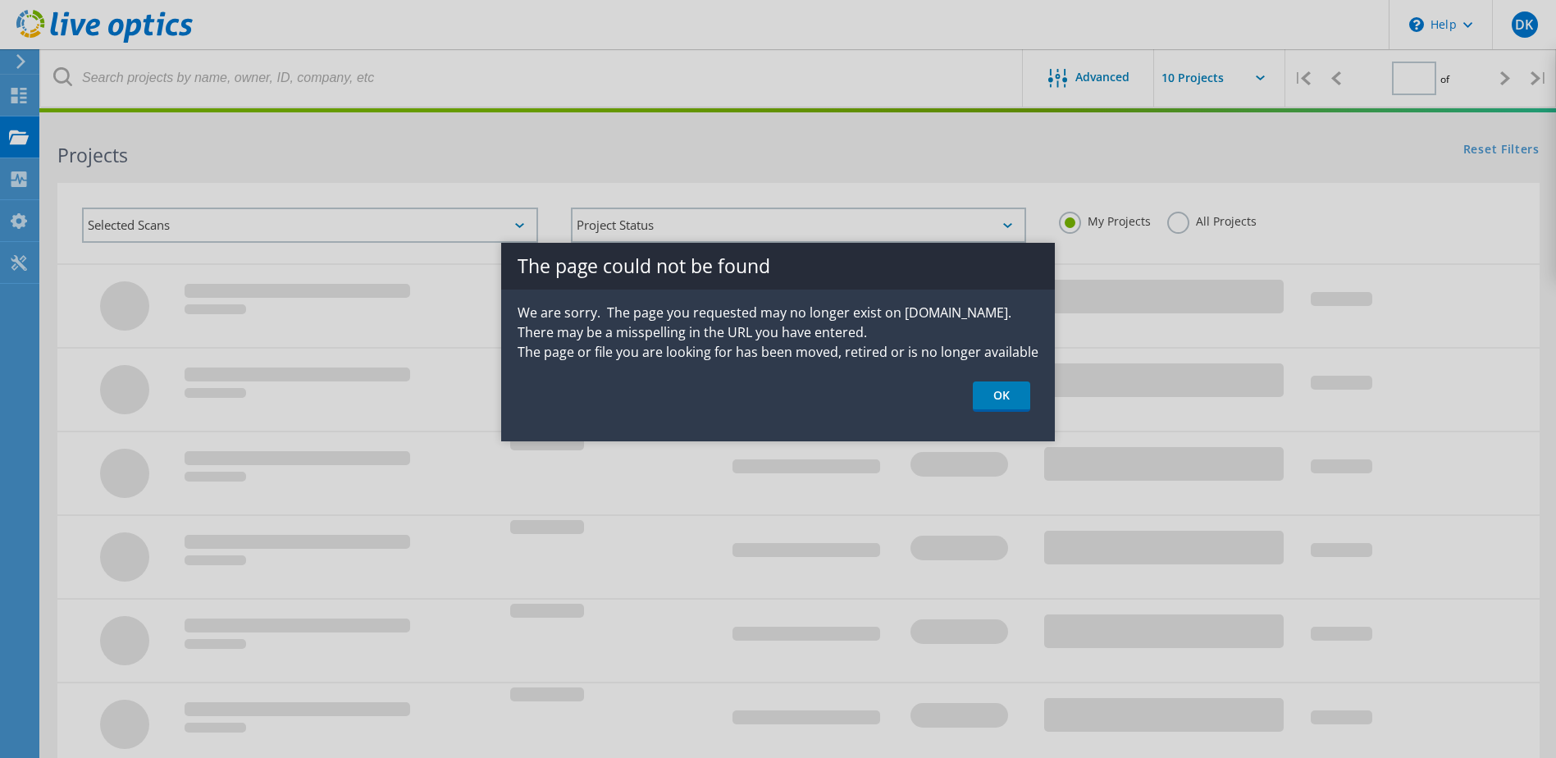
type input "1"
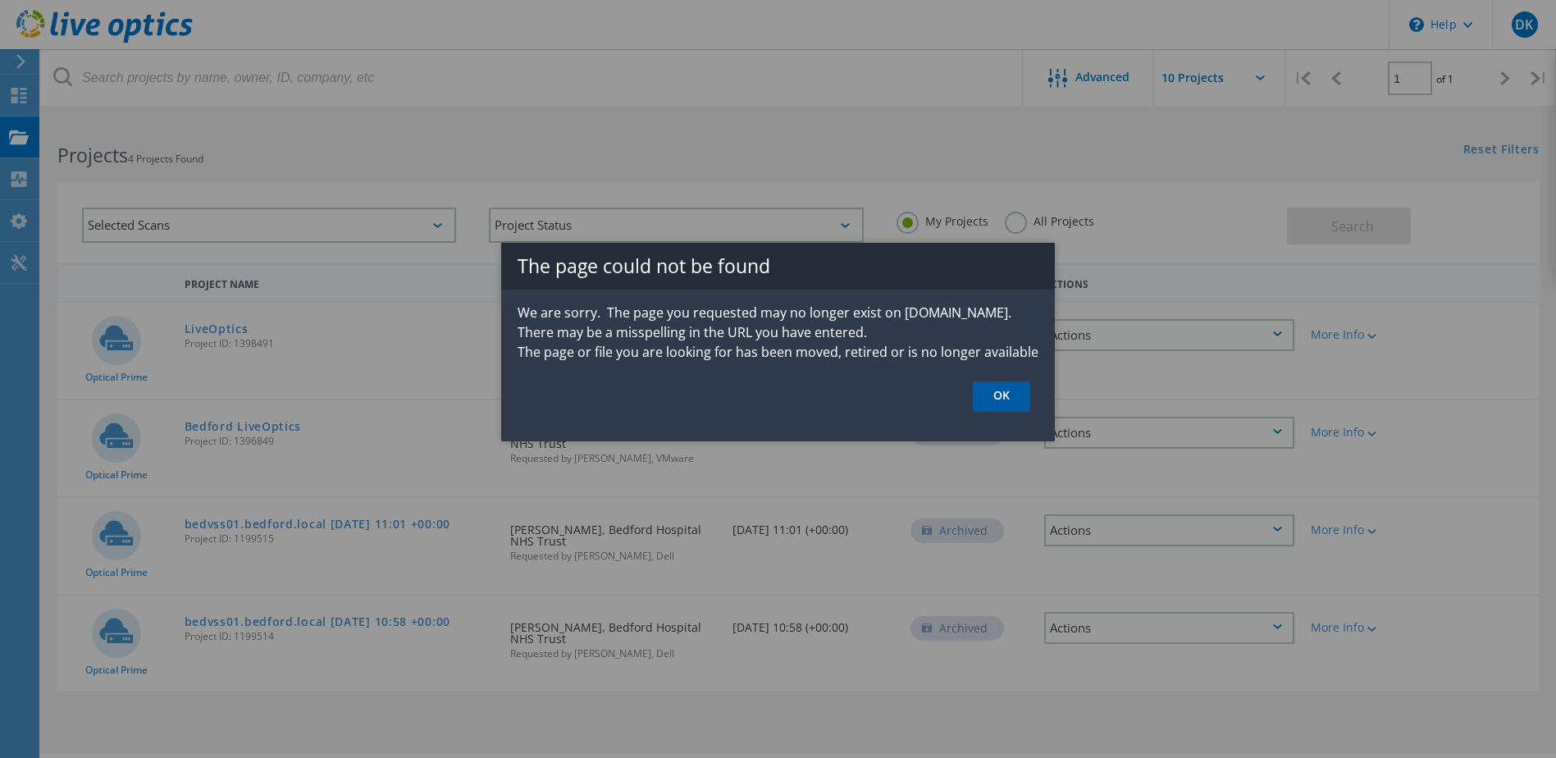
click at [1004, 394] on link "OK" at bounding box center [1001, 396] width 57 height 30
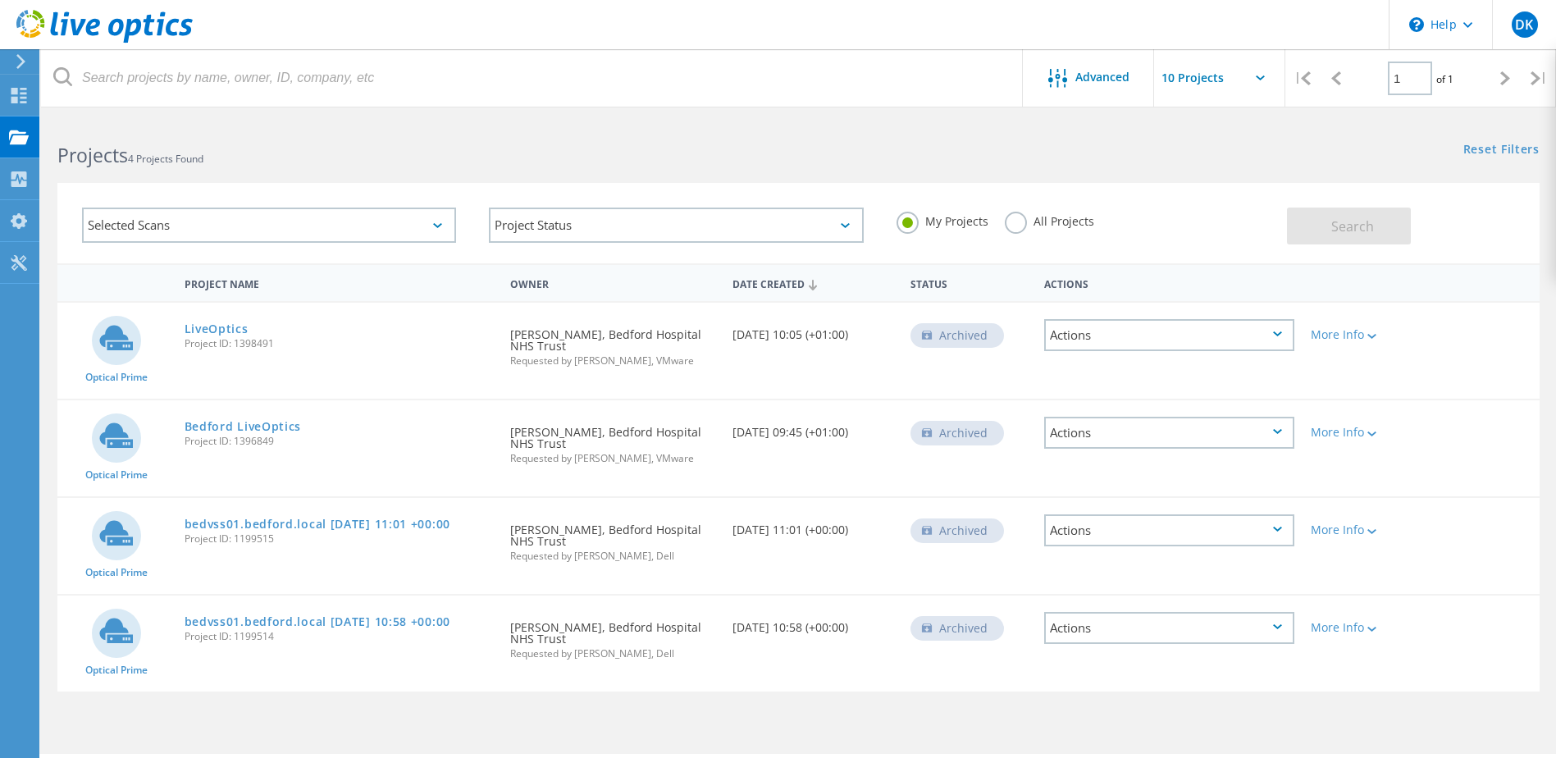
click at [1016, 222] on label "All Projects" at bounding box center [1049, 220] width 89 height 16
click at [0, 0] on input "All Projects" at bounding box center [0, 0] width 0 height 0
click at [1327, 223] on button "Search" at bounding box center [1349, 226] width 124 height 37
